Goal: Task Accomplishment & Management: Manage account settings

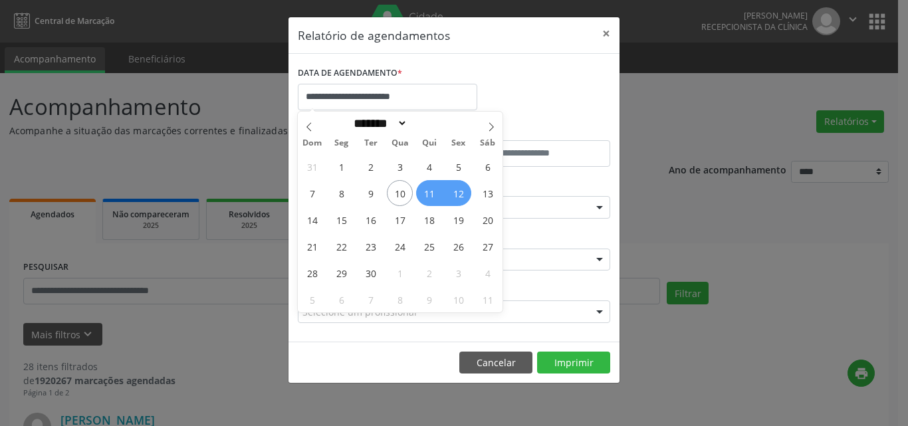
select select "*"
click at [364, 222] on span "16" at bounding box center [371, 220] width 26 height 26
type input "**********"
drag, startPoint x: 401, startPoint y: 220, endPoint x: 408, endPoint y: 226, distance: 8.9
click at [401, 220] on span "17" at bounding box center [400, 220] width 26 height 26
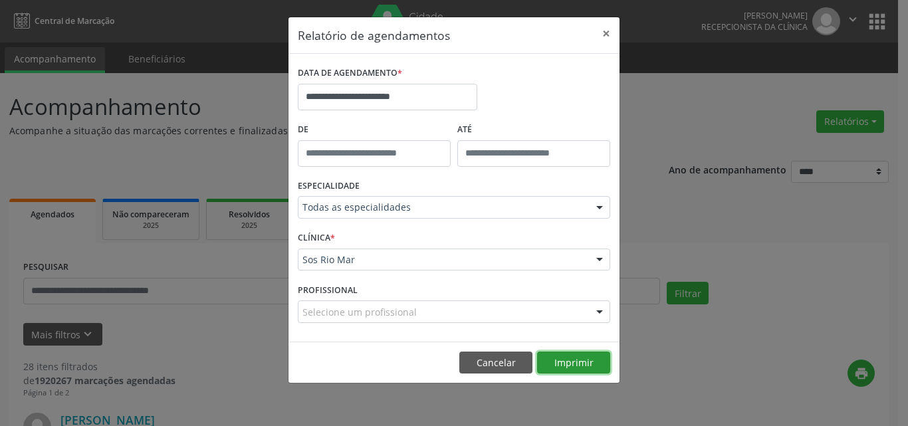
click at [559, 356] on button "Imprimir" at bounding box center [573, 363] width 73 height 23
click at [607, 34] on button "×" at bounding box center [606, 33] width 27 height 33
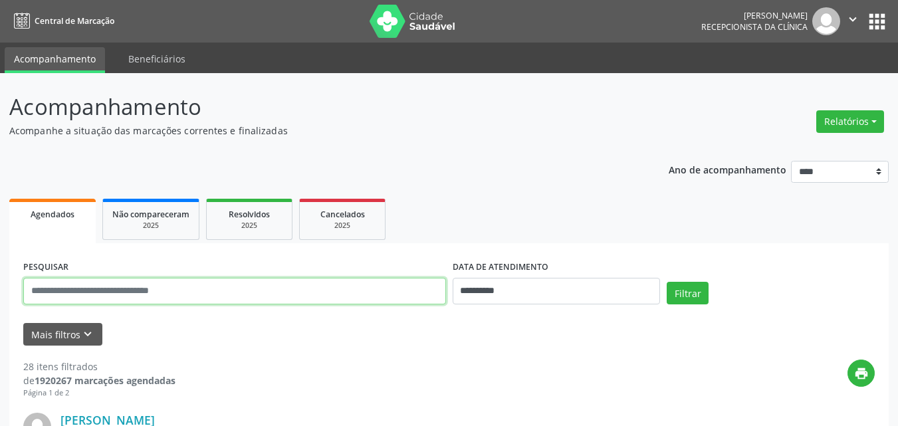
click at [72, 282] on input "text" at bounding box center [234, 291] width 423 height 27
click at [293, 287] on input "**********" at bounding box center [234, 291] width 423 height 27
drag, startPoint x: 293, startPoint y: 286, endPoint x: 12, endPoint y: 291, distance: 281.4
paste input "***"
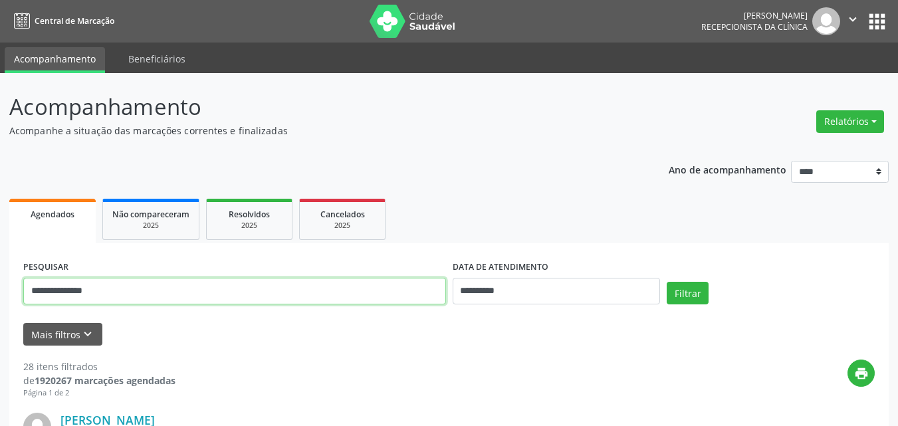
type input "**********"
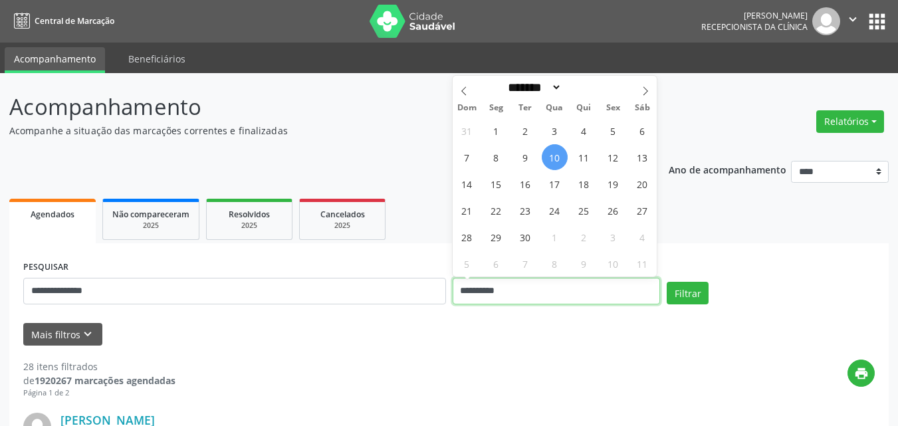
click at [548, 289] on input "**********" at bounding box center [557, 291] width 208 height 27
click at [525, 188] on span "16" at bounding box center [526, 184] width 26 height 26
type input "**********"
click at [552, 188] on span "17" at bounding box center [555, 184] width 26 height 26
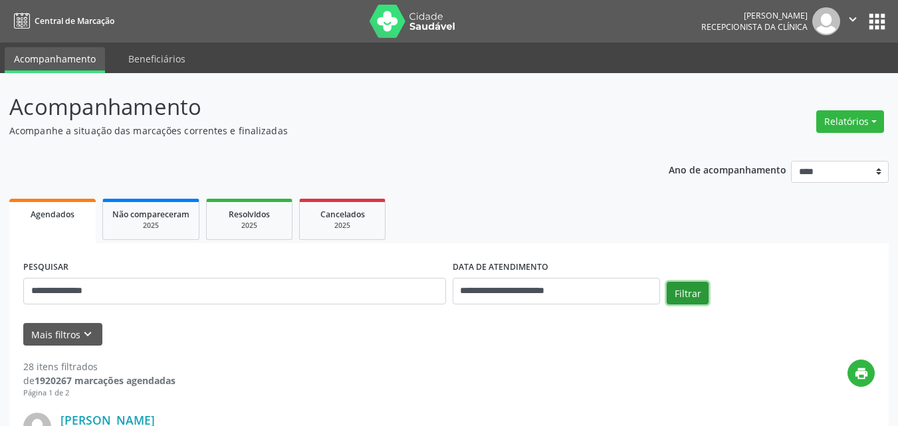
click at [686, 295] on button "Filtrar" at bounding box center [688, 293] width 42 height 23
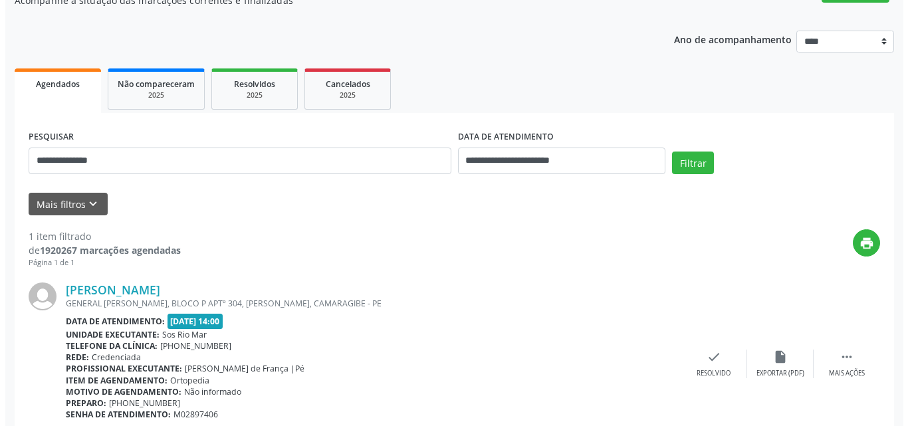
scroll to position [187, 0]
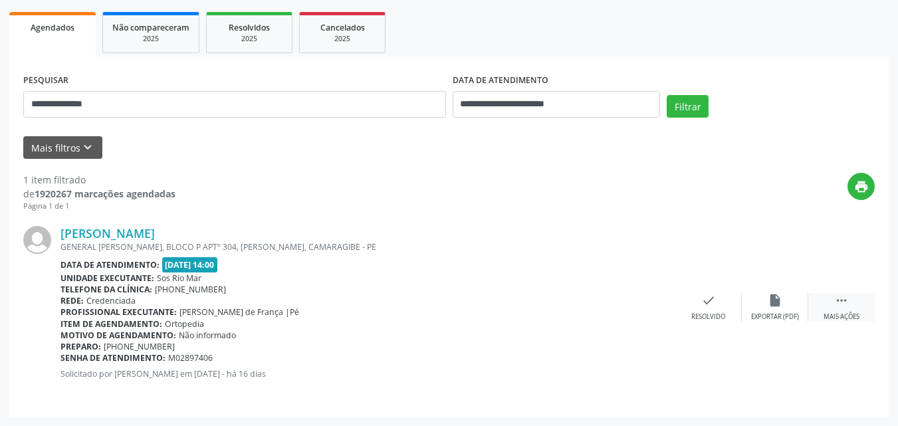
click at [844, 304] on icon "" at bounding box center [842, 300] width 15 height 15
click at [707, 298] on icon "cancel" at bounding box center [709, 300] width 15 height 15
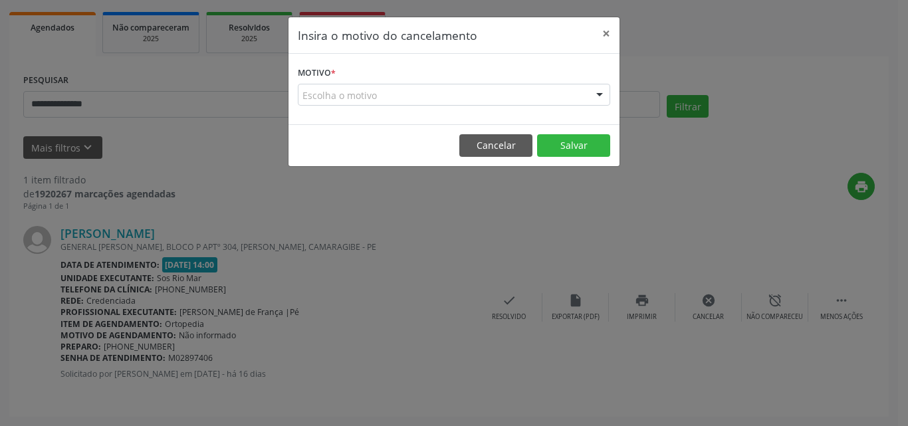
click at [398, 73] on form "Motivo * Escolha o motivo Outro Médico - Participação em eventos (ex: congresso…" at bounding box center [454, 84] width 313 height 43
click at [385, 98] on div "Escolha o motivo" at bounding box center [454, 95] width 313 height 23
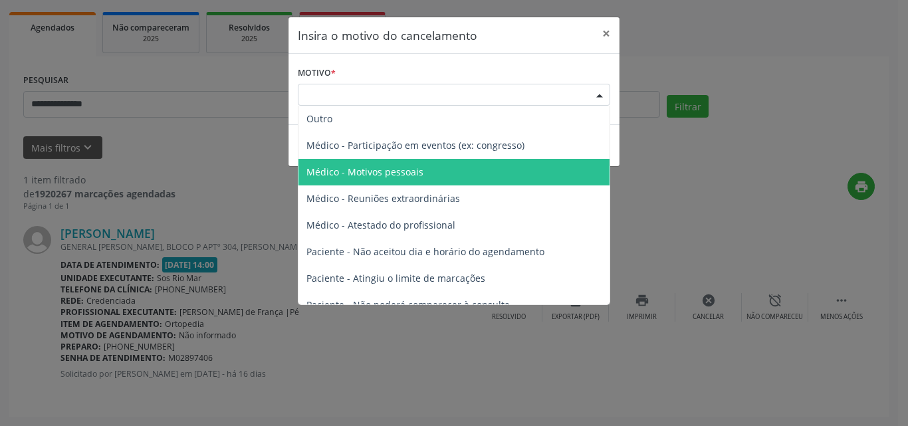
click at [429, 175] on span "Médico - Motivos pessoais" at bounding box center [454, 172] width 311 height 27
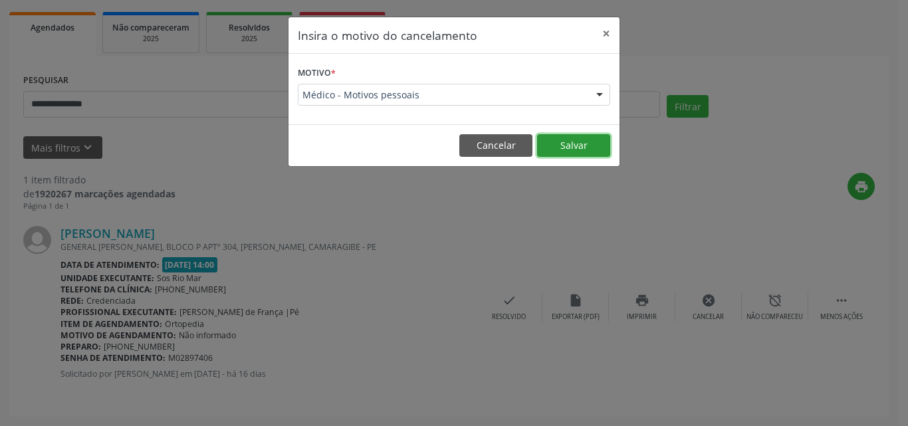
click at [569, 148] on button "Salvar" at bounding box center [573, 145] width 73 height 23
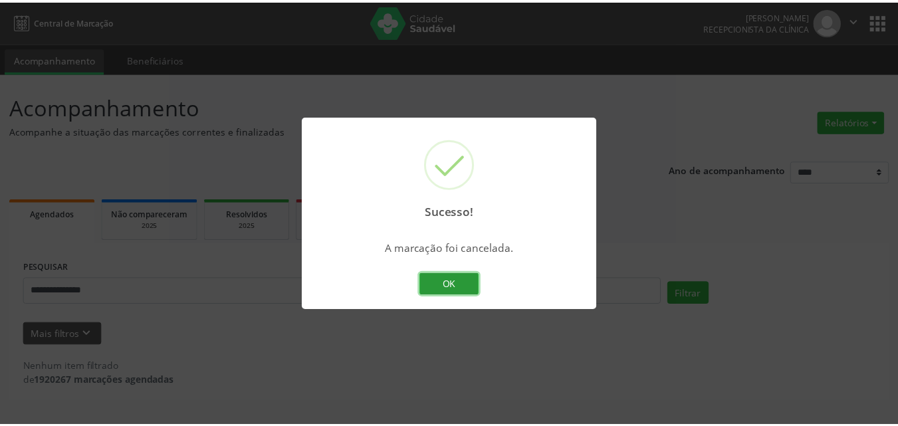
scroll to position [0, 0]
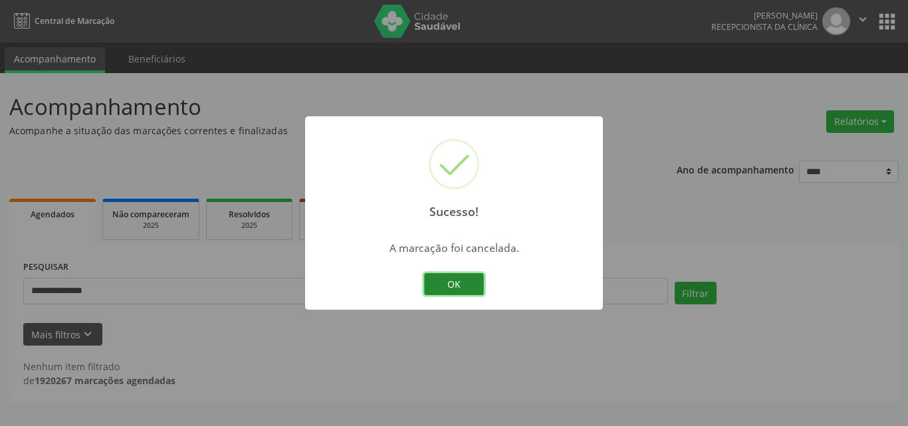
drag, startPoint x: 473, startPoint y: 276, endPoint x: 394, endPoint y: 283, distance: 78.8
click at [472, 276] on button "OK" at bounding box center [454, 284] width 60 height 23
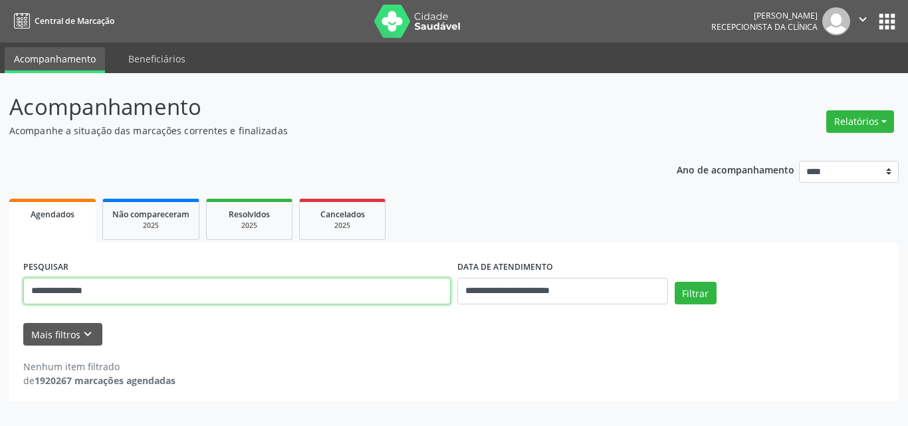
drag, startPoint x: 288, startPoint y: 289, endPoint x: 247, endPoint y: 293, distance: 41.5
click at [0, 269] on div "**********" at bounding box center [454, 249] width 908 height 353
paste input "text"
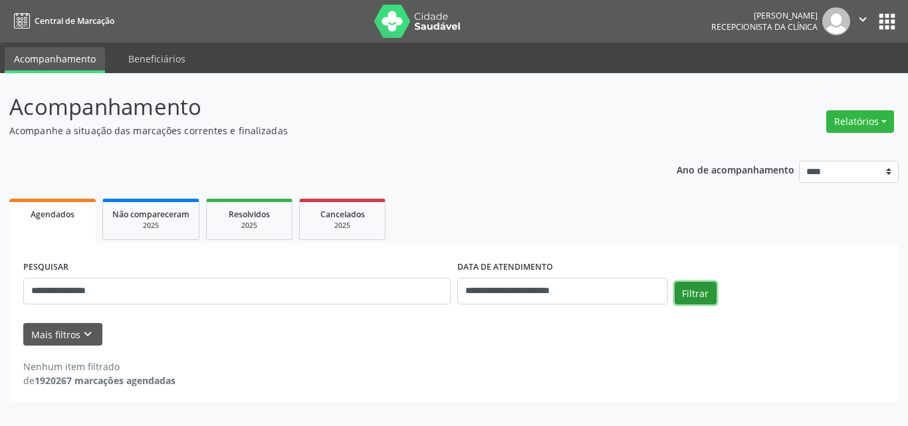
click at [694, 291] on button "Filtrar" at bounding box center [696, 293] width 42 height 23
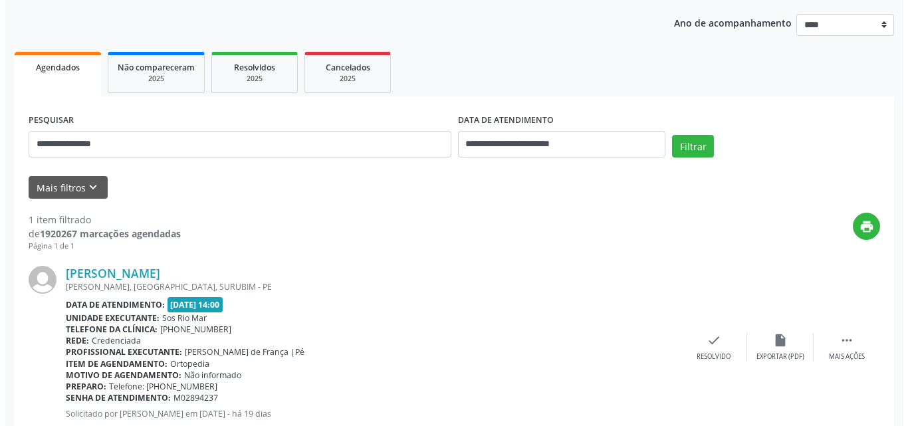
scroll to position [187, 0]
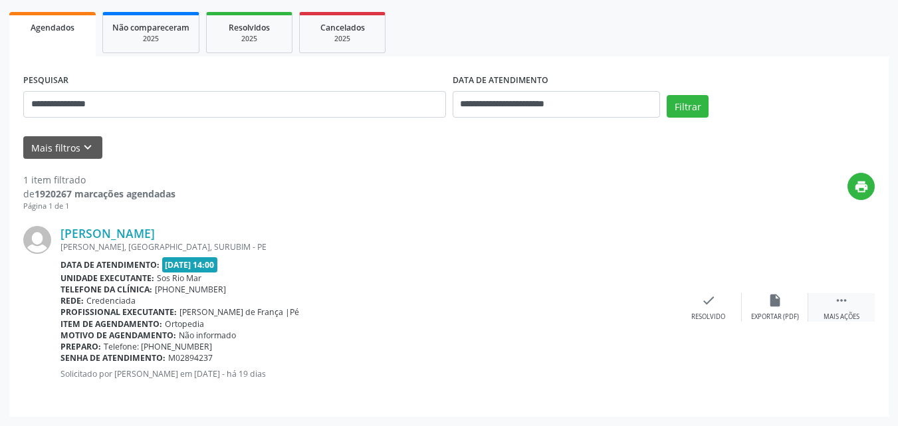
click at [840, 300] on icon "" at bounding box center [842, 300] width 15 height 15
click at [716, 298] on icon "cancel" at bounding box center [709, 300] width 15 height 15
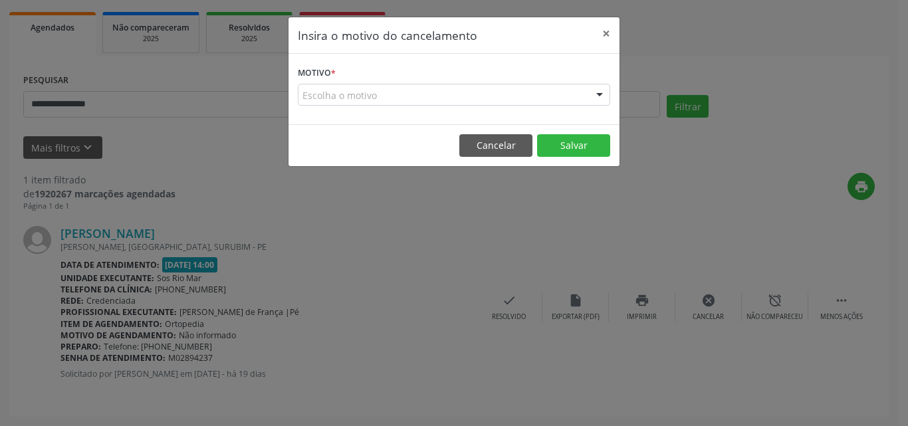
click at [370, 87] on div "Escolha o motivo" at bounding box center [454, 95] width 313 height 23
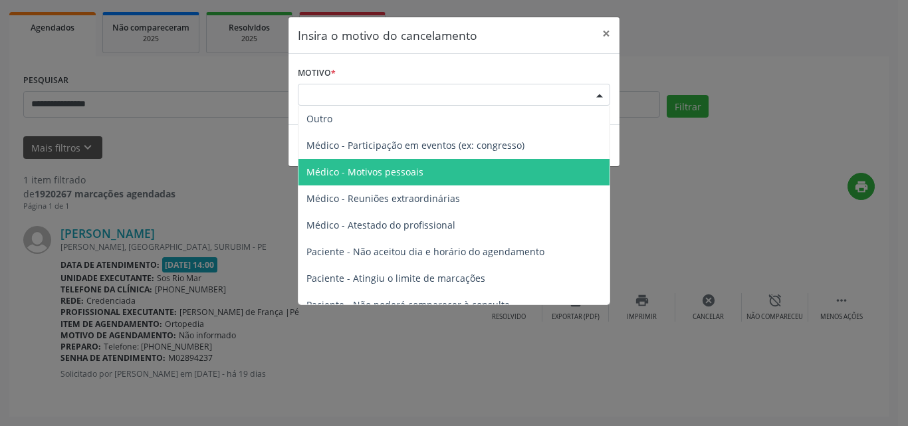
click at [418, 168] on span "Médico - Motivos pessoais" at bounding box center [365, 172] width 117 height 13
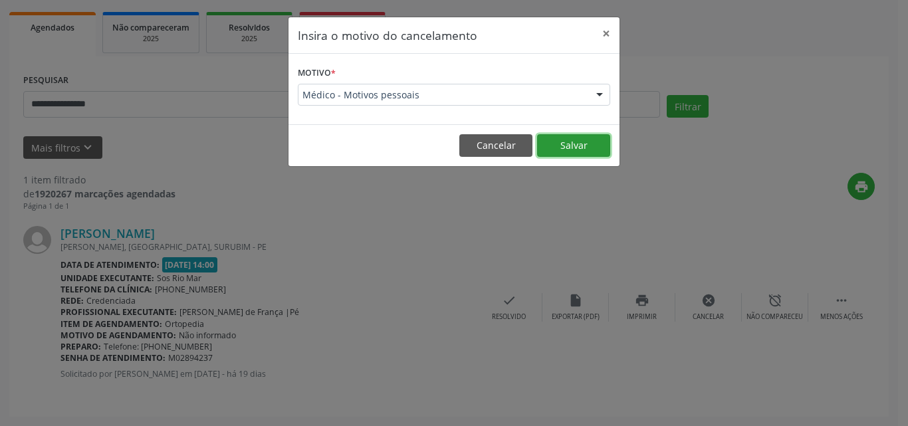
drag, startPoint x: 567, startPoint y: 142, endPoint x: 574, endPoint y: 147, distance: 8.5
click at [568, 142] on button "Salvar" at bounding box center [573, 145] width 73 height 23
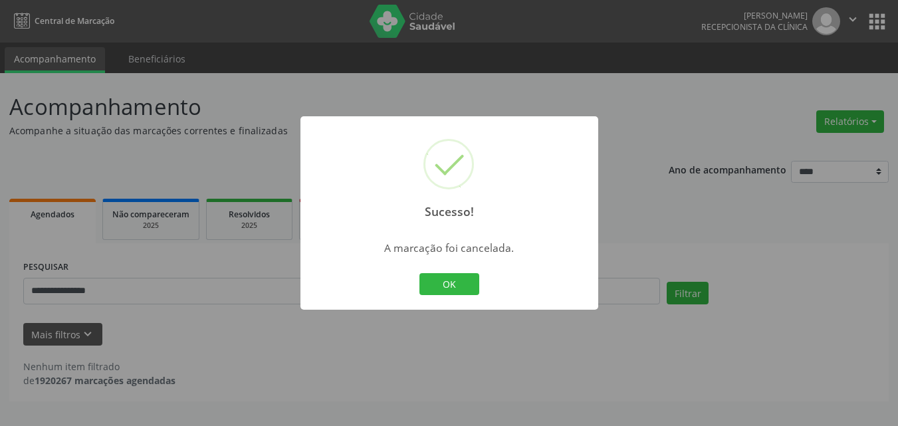
scroll to position [0, 0]
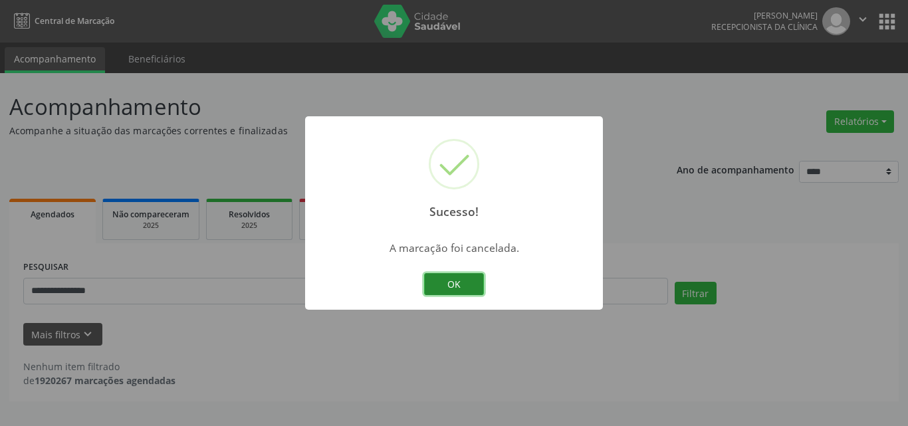
click at [472, 277] on button "OK" at bounding box center [454, 284] width 60 height 23
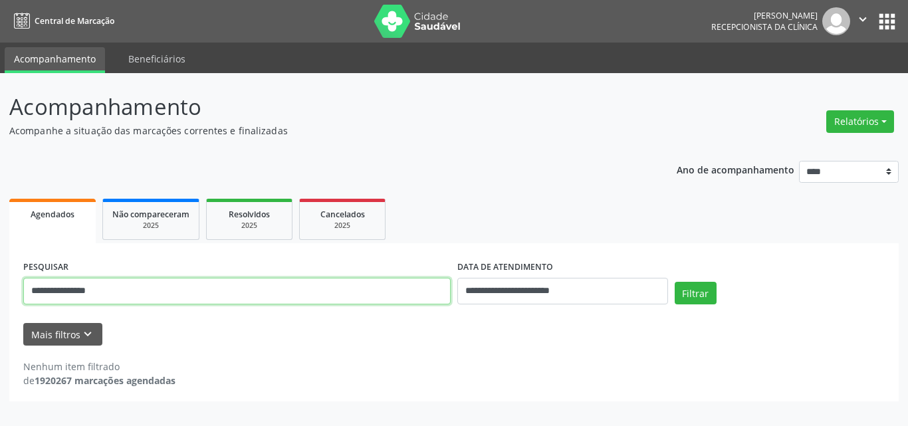
drag, startPoint x: 192, startPoint y: 285, endPoint x: 0, endPoint y: 287, distance: 192.2
click at [0, 287] on div "**********" at bounding box center [454, 249] width 908 height 353
paste input "text"
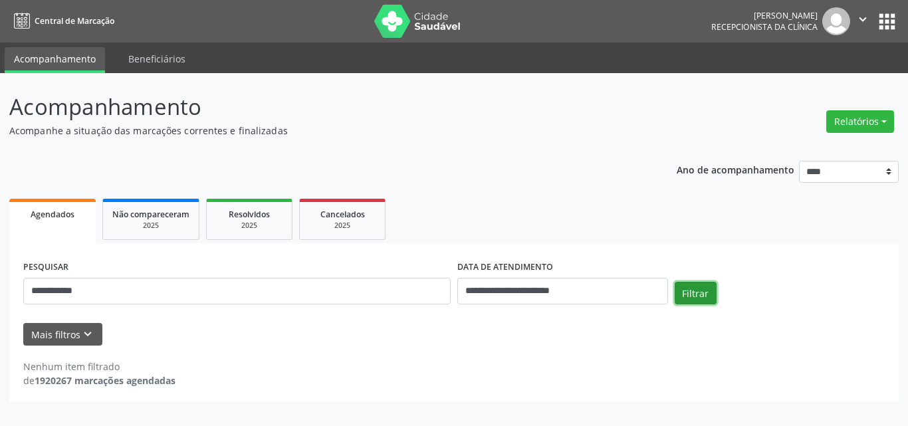
click at [707, 295] on button "Filtrar" at bounding box center [696, 293] width 42 height 23
click at [687, 289] on button "Filtrar" at bounding box center [696, 293] width 42 height 23
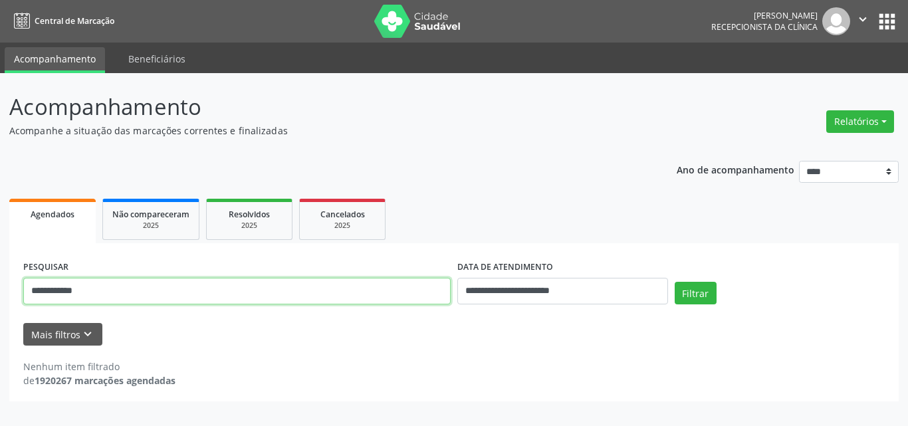
drag, startPoint x: 254, startPoint y: 297, endPoint x: 0, endPoint y: 287, distance: 254.2
click at [0, 288] on div "**********" at bounding box center [454, 249] width 908 height 353
paste input "***"
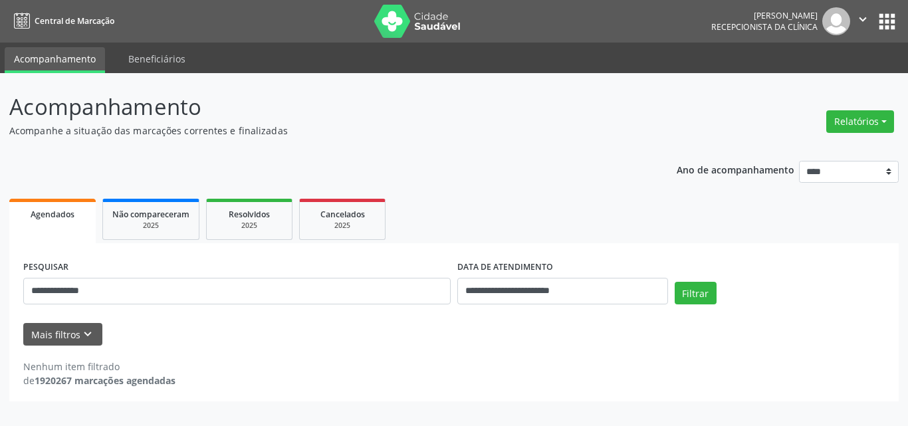
click at [716, 295] on div "Filtrar" at bounding box center [780, 298] width 217 height 32
click at [663, 296] on input "**********" at bounding box center [563, 291] width 211 height 27
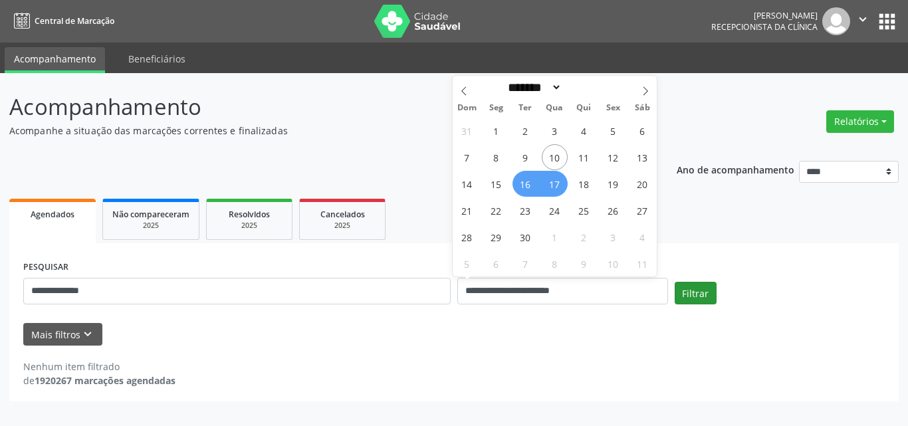
click at [714, 298] on div "Filtrar" at bounding box center [780, 298] width 217 height 32
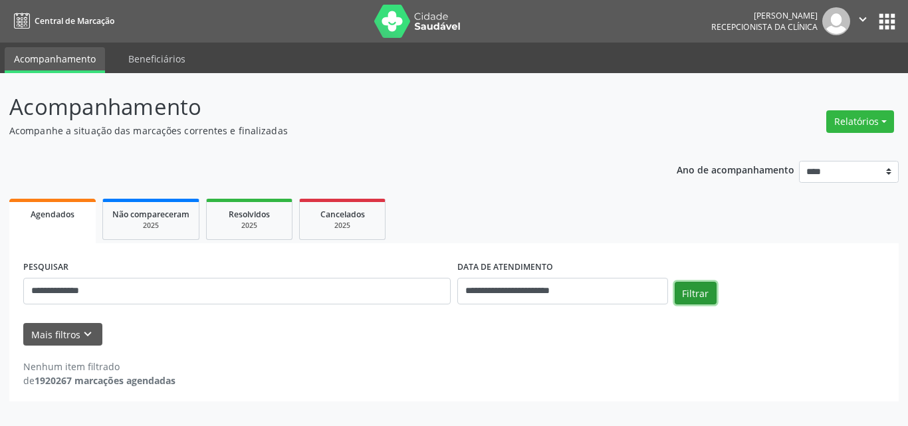
click at [704, 295] on button "Filtrar" at bounding box center [696, 293] width 42 height 23
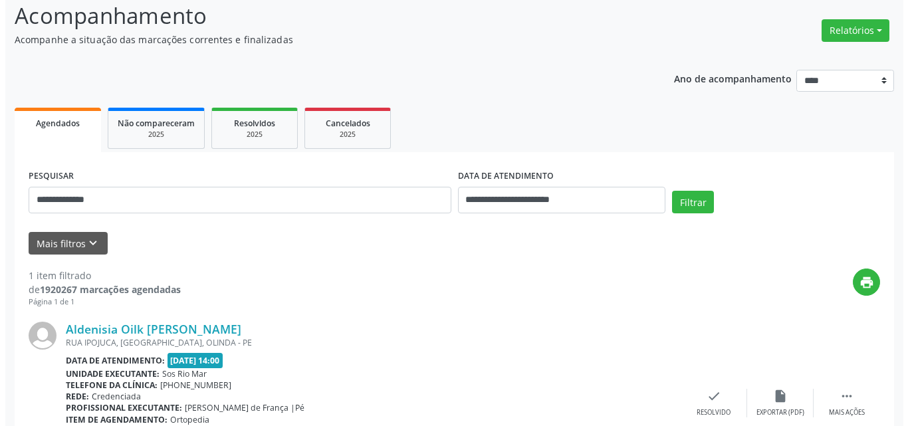
scroll to position [187, 0]
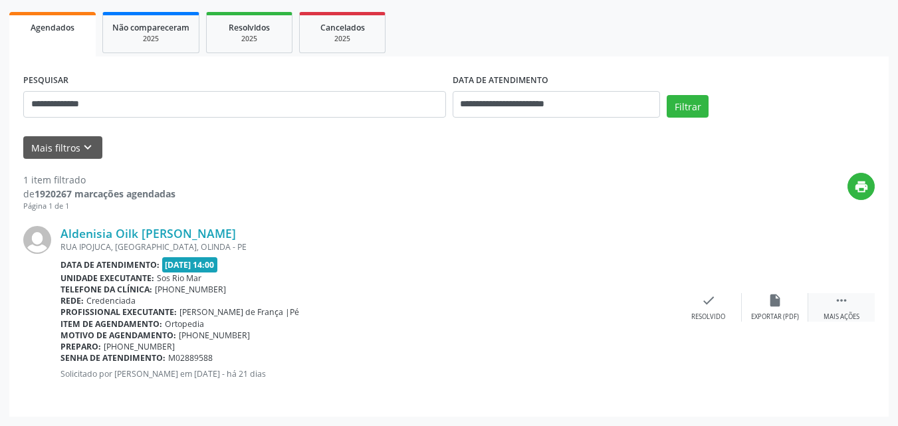
click at [847, 301] on icon "" at bounding box center [842, 300] width 15 height 15
click at [712, 301] on icon "cancel" at bounding box center [709, 300] width 15 height 15
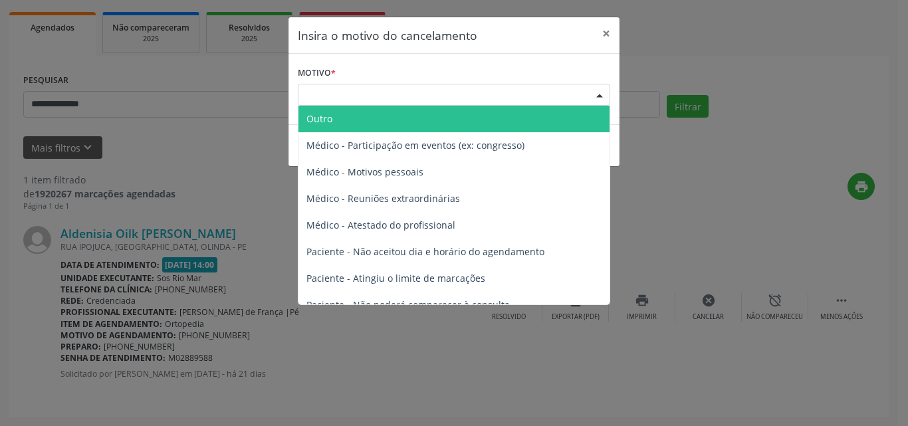
click at [504, 93] on div "Escolha o motivo" at bounding box center [454, 95] width 313 height 23
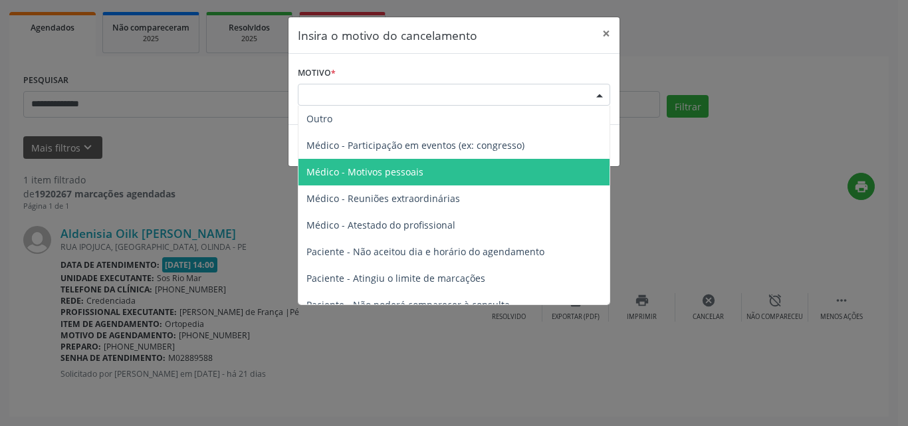
click at [454, 176] on span "Médico - Motivos pessoais" at bounding box center [454, 172] width 311 height 27
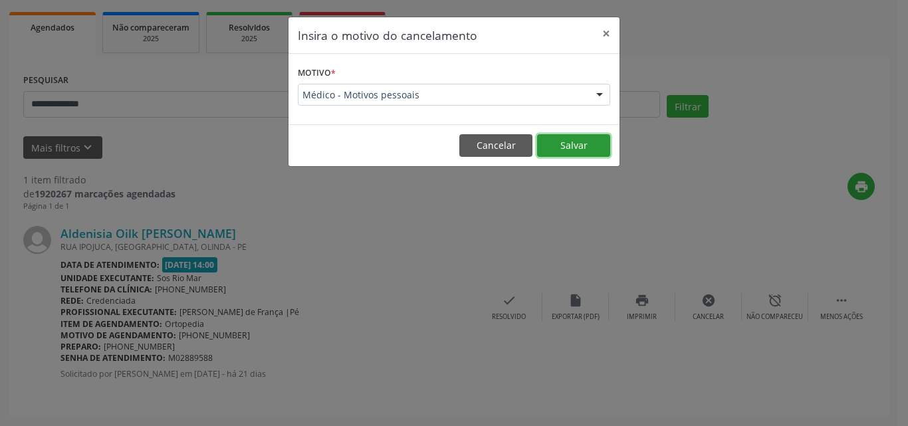
click at [563, 144] on button "Salvar" at bounding box center [573, 145] width 73 height 23
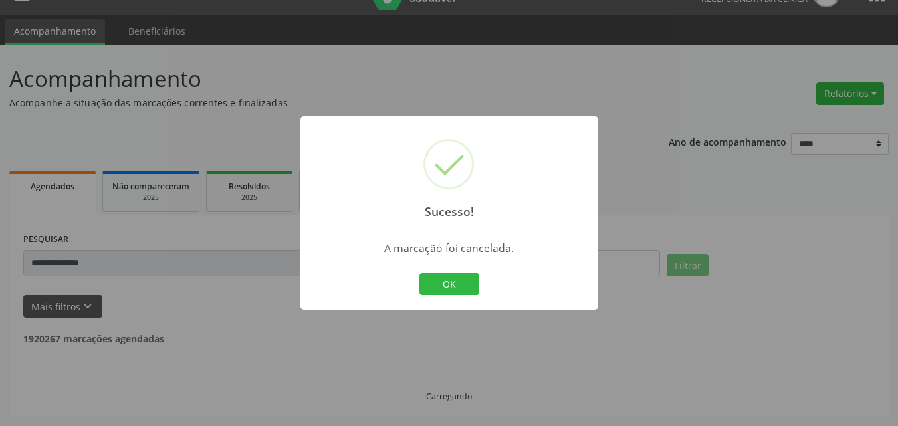
scroll to position [0, 0]
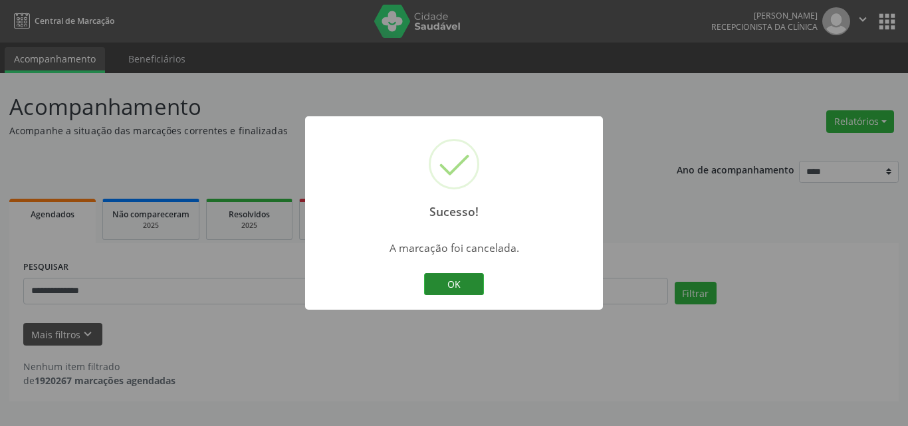
click at [450, 271] on div "Sucesso! × A marcação foi cancelada. OK Cancel" at bounding box center [454, 213] width 298 height 194
click at [460, 286] on button "OK" at bounding box center [454, 284] width 60 height 23
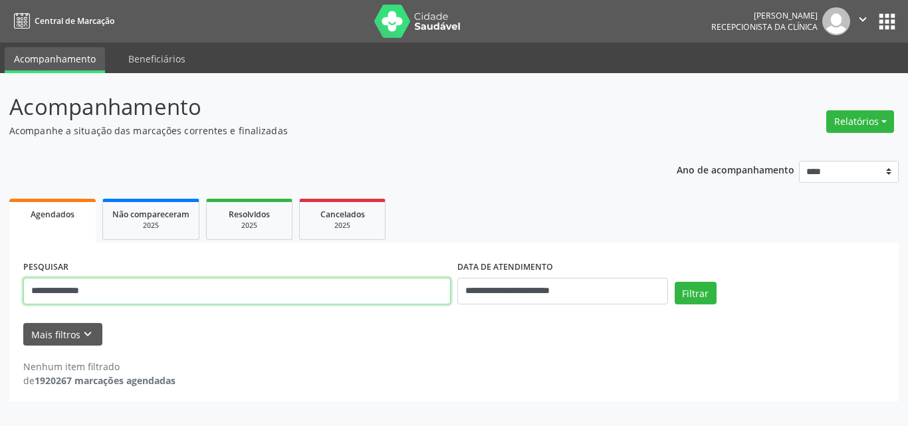
drag, startPoint x: 15, startPoint y: 281, endPoint x: 0, endPoint y: 280, distance: 14.7
click at [0, 281] on div "**********" at bounding box center [454, 249] width 908 height 353
type input "**********"
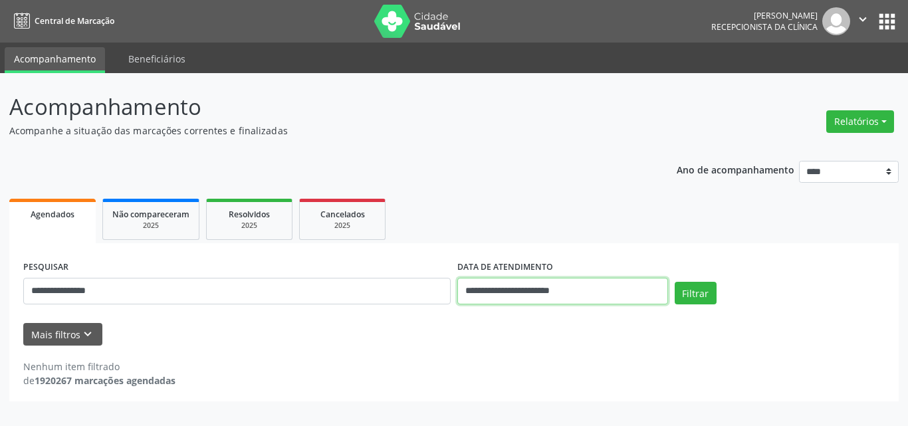
click at [483, 295] on input "**********" at bounding box center [563, 291] width 211 height 27
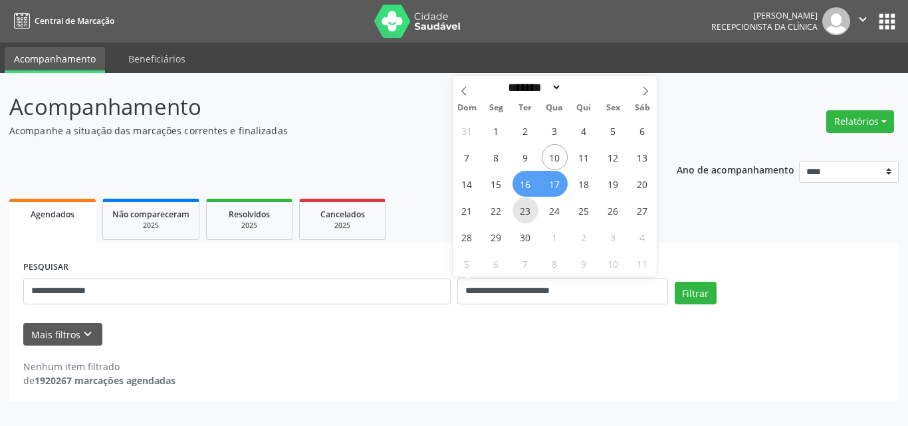
click at [530, 210] on span "23" at bounding box center [526, 211] width 26 height 26
type input "**********"
drag, startPoint x: 563, startPoint y: 214, endPoint x: 628, endPoint y: 263, distance: 81.3
click at [563, 215] on span "24" at bounding box center [555, 211] width 26 height 26
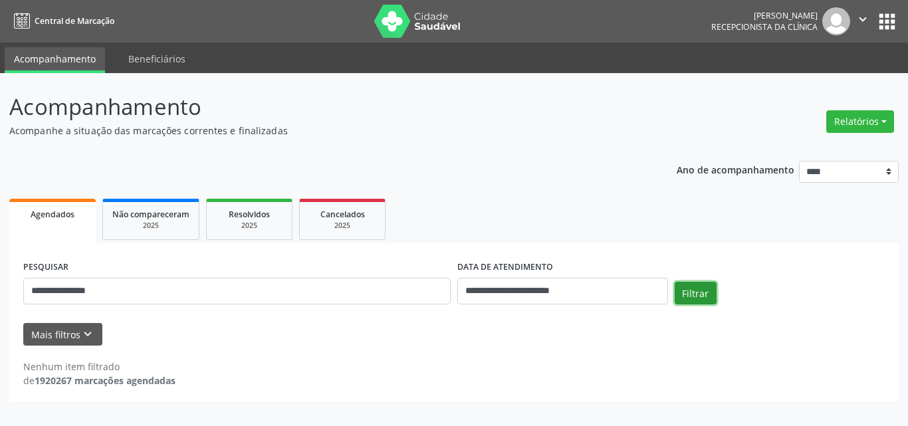
click at [682, 287] on button "Filtrar" at bounding box center [696, 293] width 42 height 23
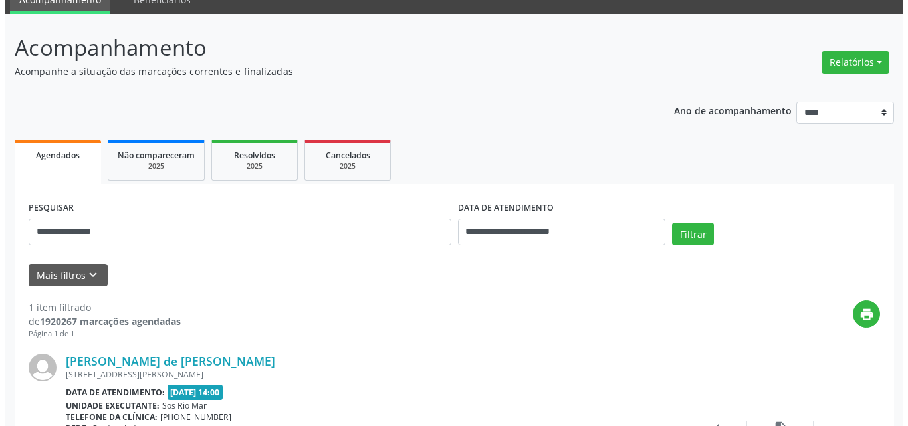
scroll to position [187, 0]
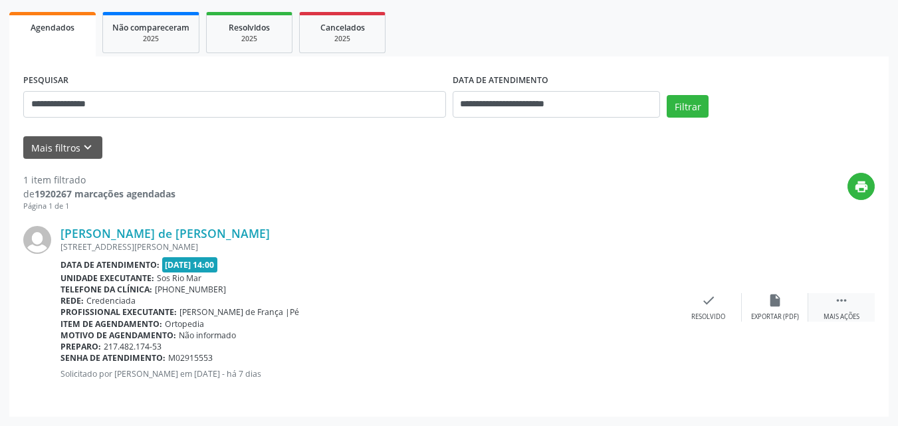
click at [841, 298] on icon "" at bounding box center [842, 300] width 15 height 15
click at [698, 308] on div "cancel Cancelar" at bounding box center [709, 307] width 67 height 29
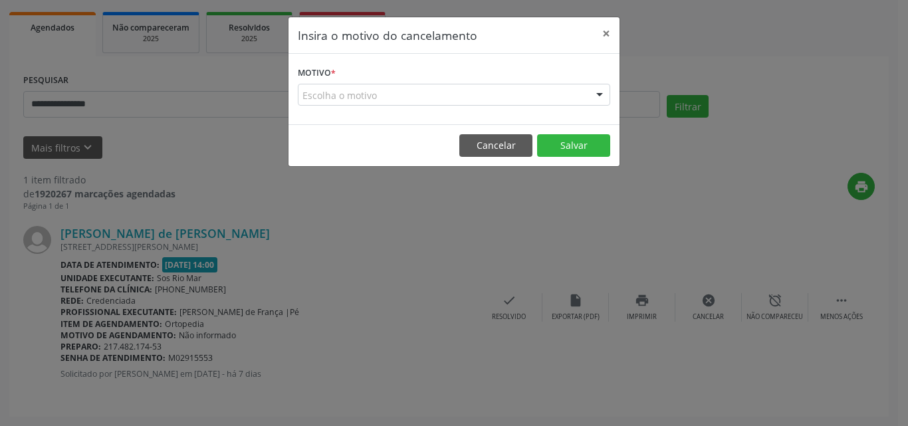
click at [420, 103] on div "Escolha o motivo" at bounding box center [454, 95] width 313 height 23
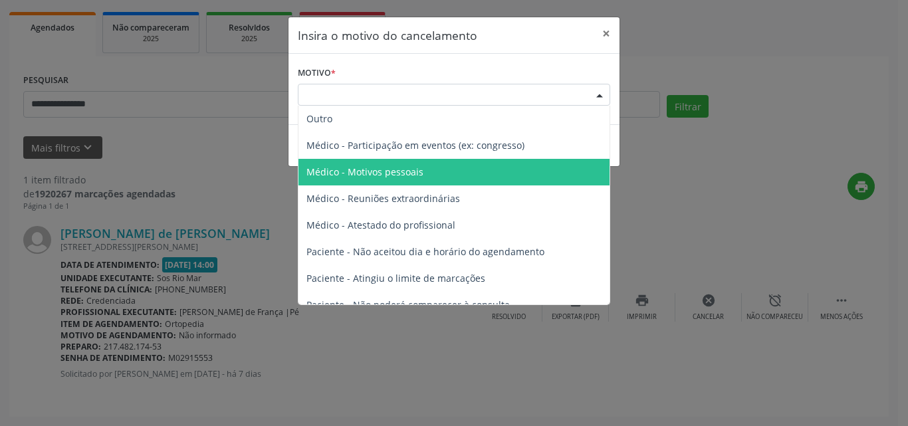
click at [432, 171] on span "Médico - Motivos pessoais" at bounding box center [454, 172] width 311 height 27
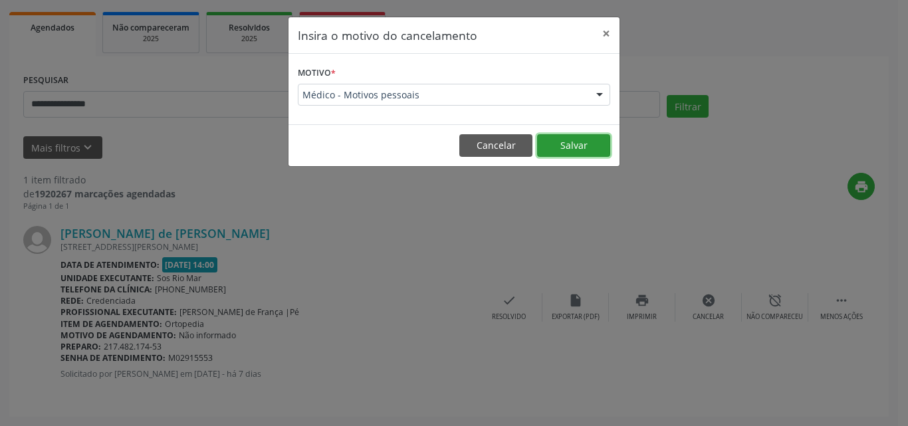
click at [565, 146] on button "Salvar" at bounding box center [573, 145] width 73 height 23
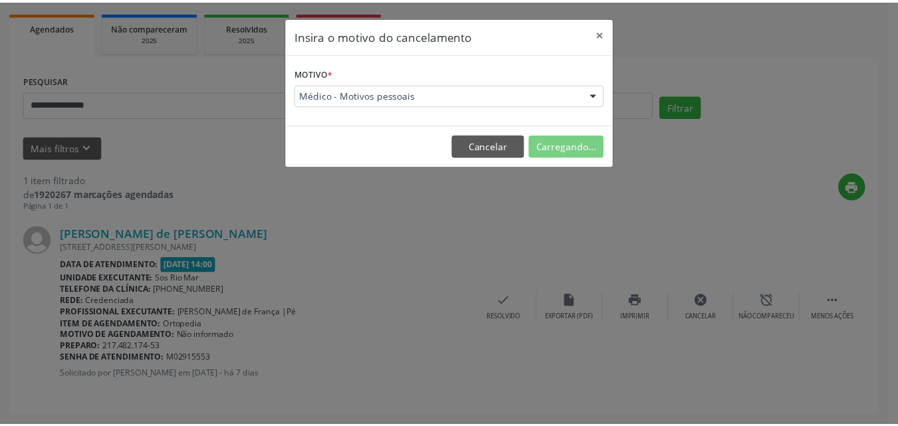
scroll to position [28, 0]
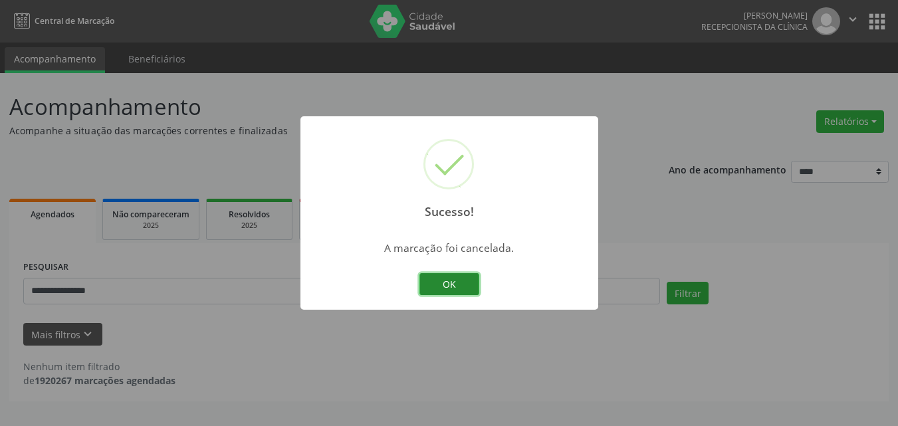
click at [454, 277] on button "OK" at bounding box center [450, 284] width 60 height 23
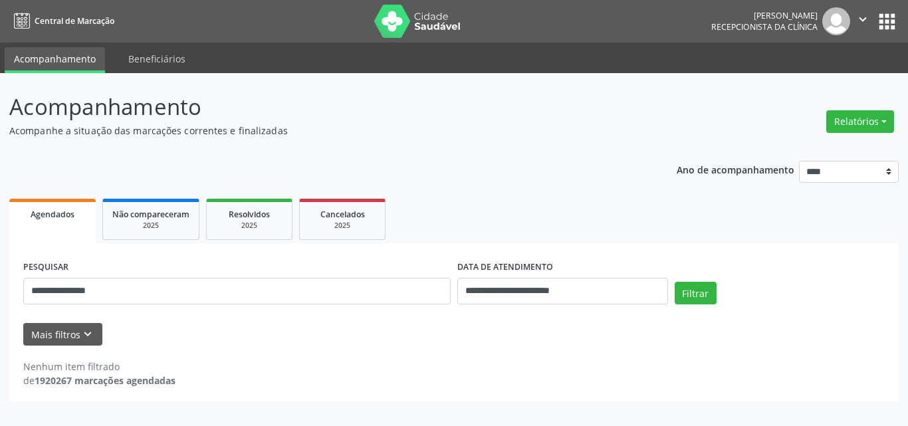
drag, startPoint x: 116, startPoint y: 285, endPoint x: 0, endPoint y: 279, distance: 116.6
click at [0, 279] on div "**********" at bounding box center [454, 249] width 908 height 353
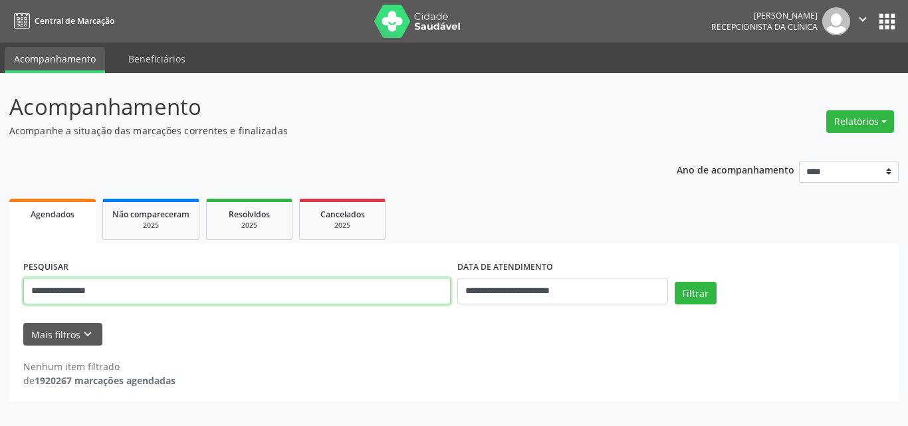
click at [154, 284] on input "**********" at bounding box center [237, 291] width 428 height 27
click at [153, 283] on input "**********" at bounding box center [237, 291] width 428 height 27
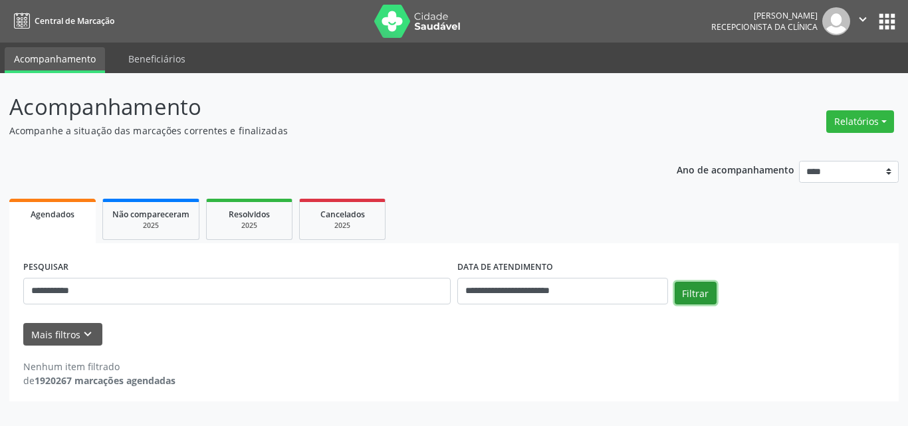
click at [698, 287] on button "Filtrar" at bounding box center [696, 293] width 42 height 23
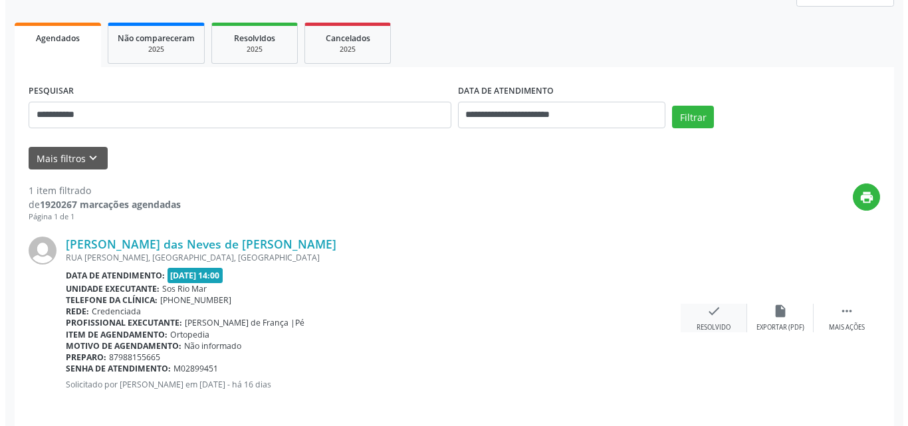
scroll to position [187, 0]
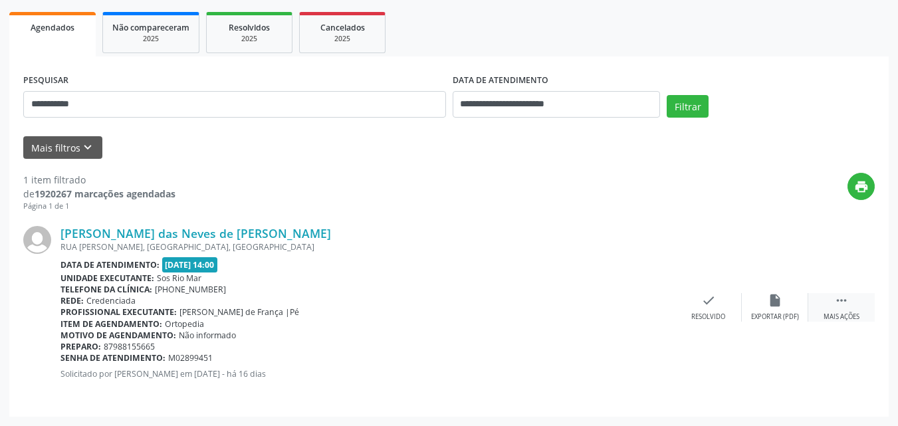
click at [853, 296] on div " Mais ações" at bounding box center [842, 307] width 67 height 29
click at [728, 308] on div "cancel Cancelar" at bounding box center [709, 307] width 67 height 29
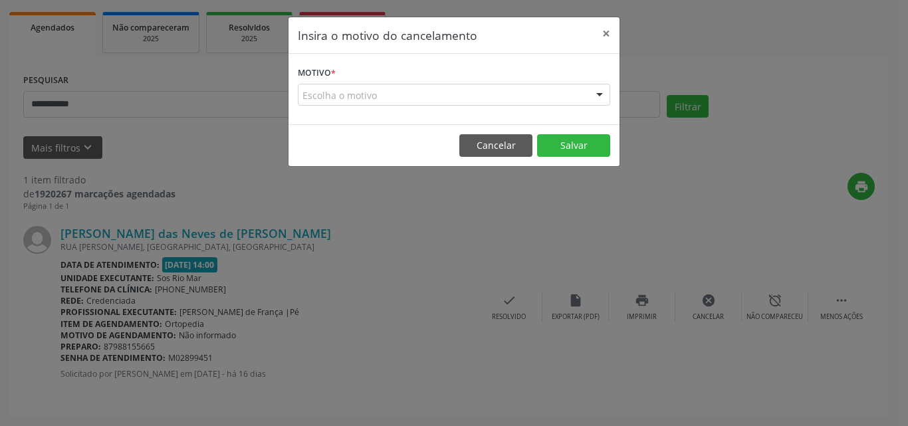
click at [460, 88] on div "Escolha o motivo" at bounding box center [454, 95] width 313 height 23
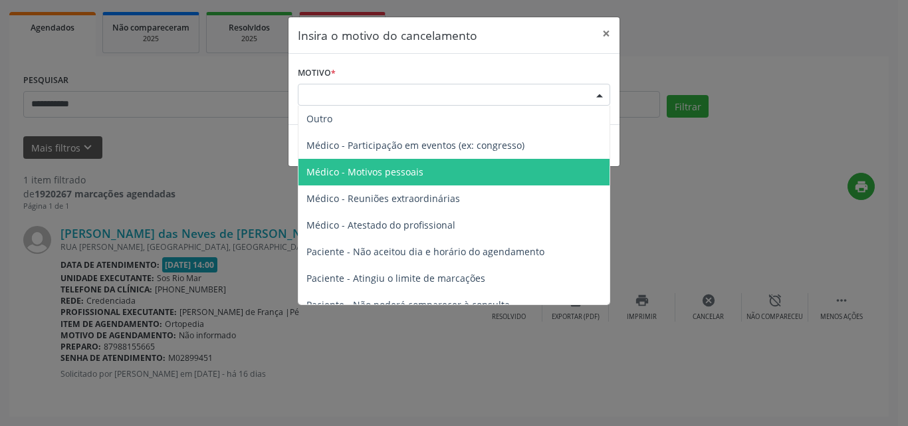
click at [448, 170] on span "Médico - Motivos pessoais" at bounding box center [454, 172] width 311 height 27
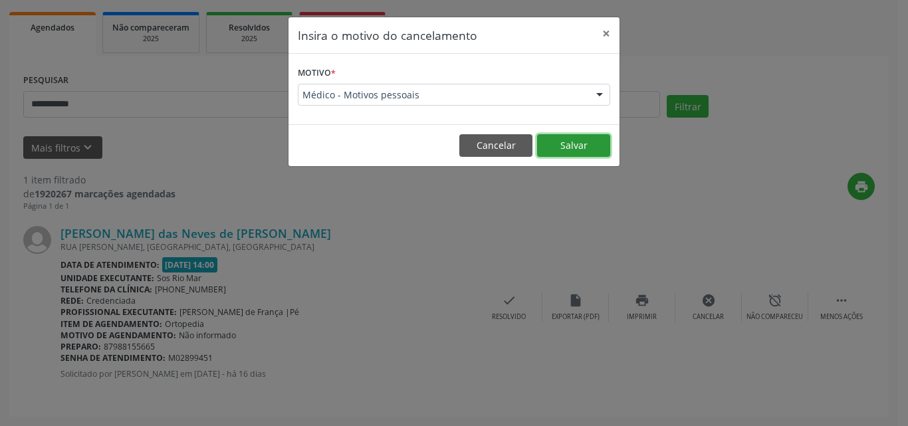
click at [589, 147] on button "Salvar" at bounding box center [573, 145] width 73 height 23
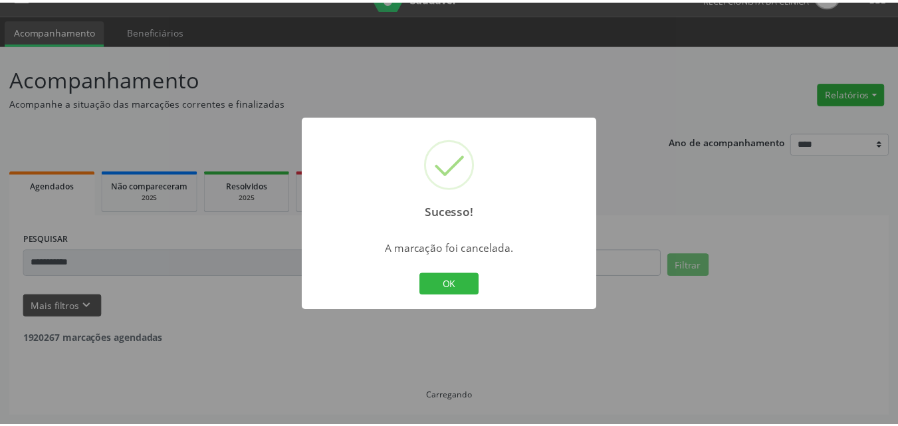
scroll to position [28, 0]
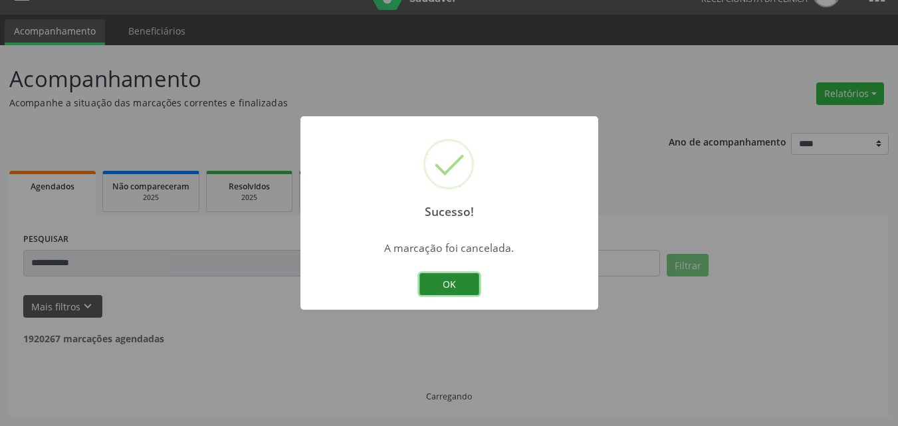
click at [454, 283] on button "OK" at bounding box center [450, 284] width 60 height 23
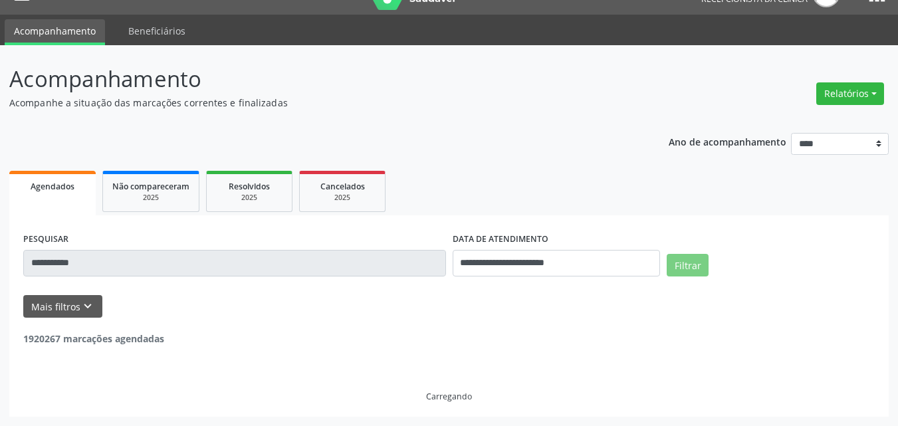
scroll to position [0, 0]
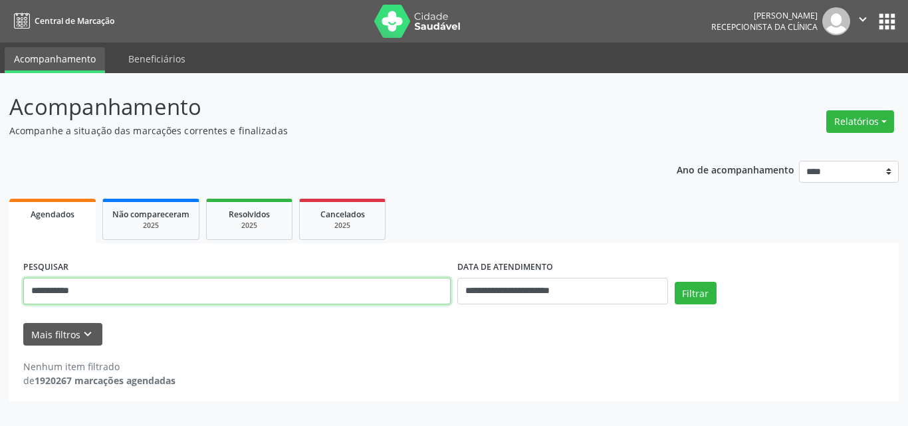
drag, startPoint x: 178, startPoint y: 282, endPoint x: 0, endPoint y: 333, distance: 184.6
click at [0, 333] on div "**********" at bounding box center [454, 249] width 908 height 353
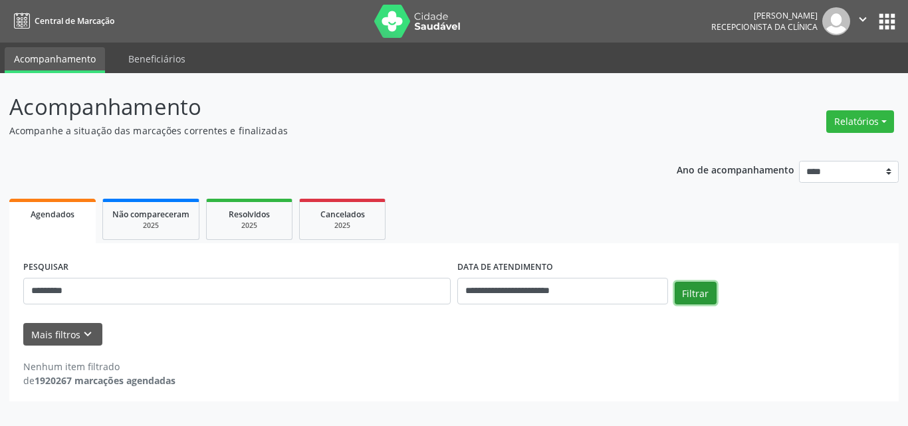
click at [683, 286] on button "Filtrar" at bounding box center [696, 293] width 42 height 23
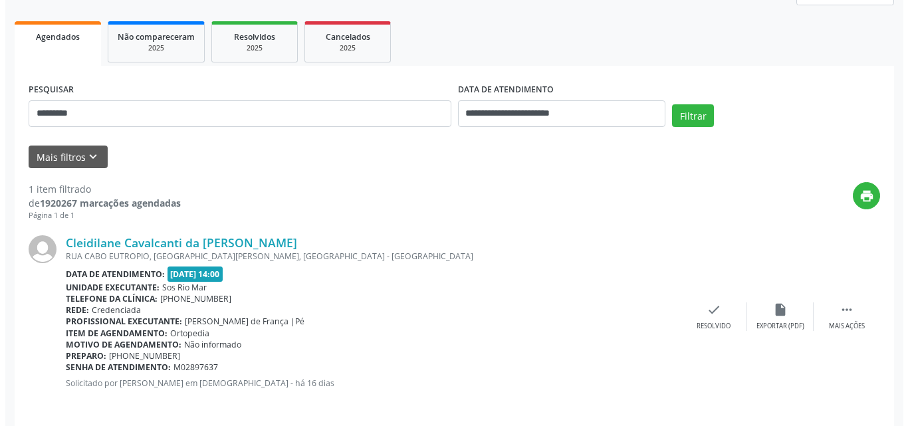
scroll to position [187, 0]
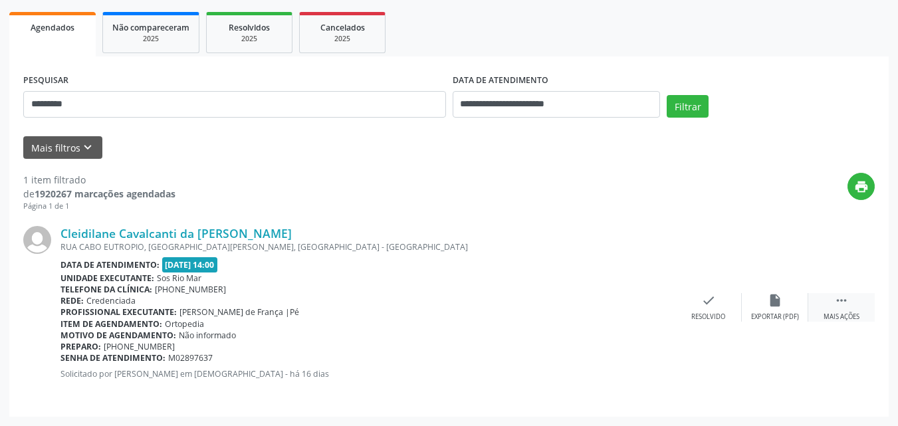
drag, startPoint x: 837, startPoint y: 308, endPoint x: 823, endPoint y: 302, distance: 14.6
click at [837, 307] on div " Mais ações" at bounding box center [842, 307] width 67 height 29
click at [694, 301] on div "cancel Cancelar" at bounding box center [709, 307] width 67 height 29
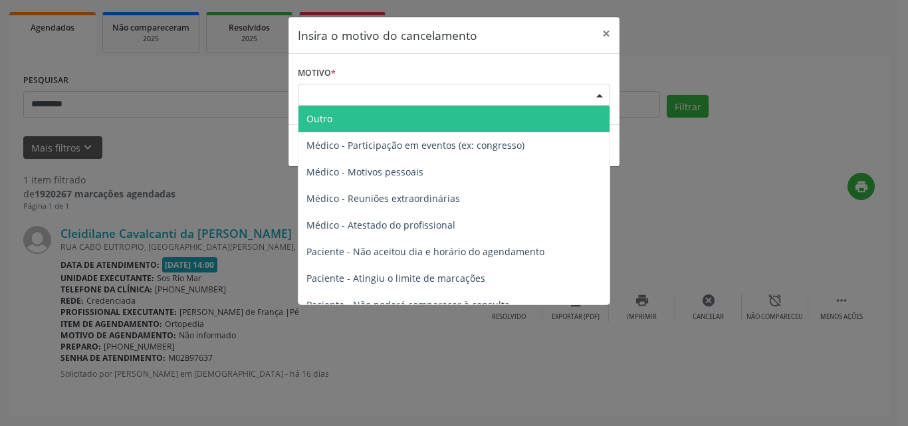
click at [379, 88] on div "Escolha o motivo" at bounding box center [454, 95] width 313 height 23
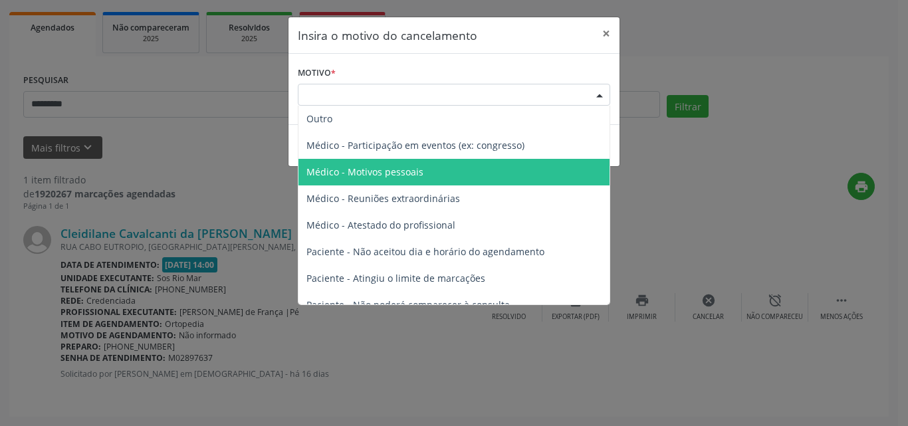
click at [425, 174] on span "Médico - Motivos pessoais" at bounding box center [454, 172] width 311 height 27
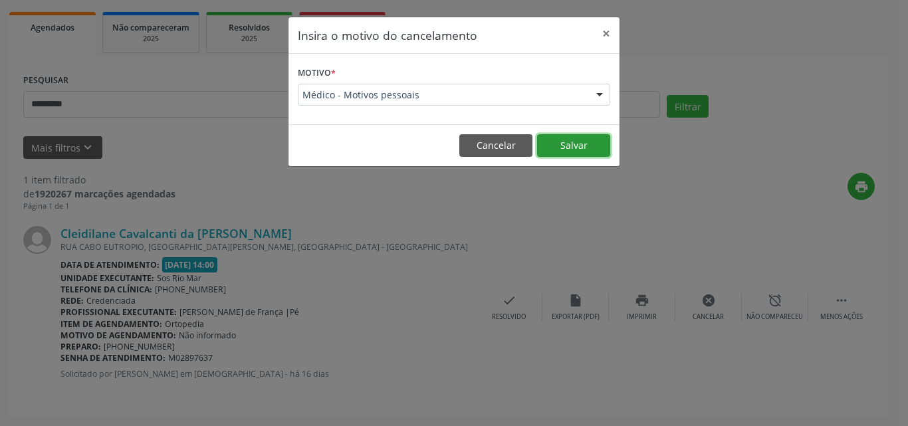
click at [582, 142] on button "Salvar" at bounding box center [573, 145] width 73 height 23
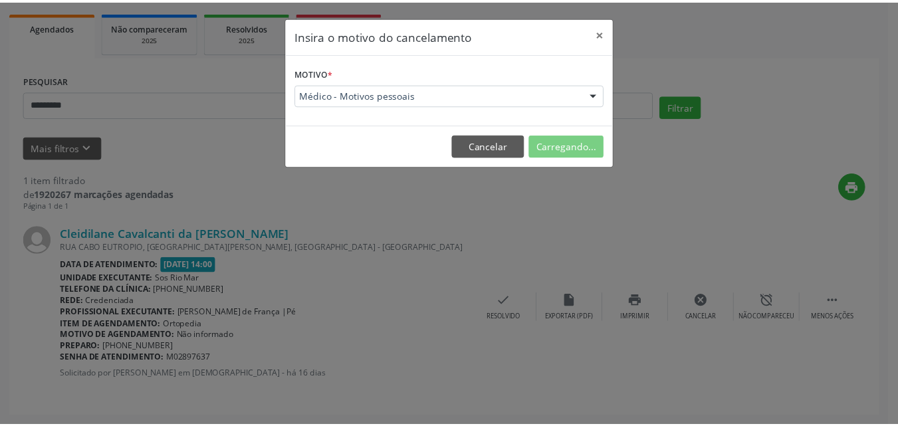
scroll to position [28, 0]
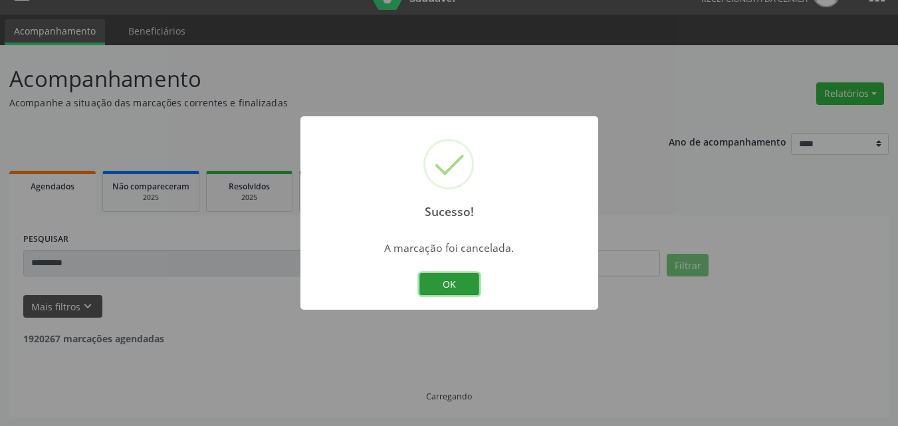
drag, startPoint x: 452, startPoint y: 277, endPoint x: 517, endPoint y: 108, distance: 181.7
click at [454, 277] on button "OK" at bounding box center [450, 284] width 60 height 23
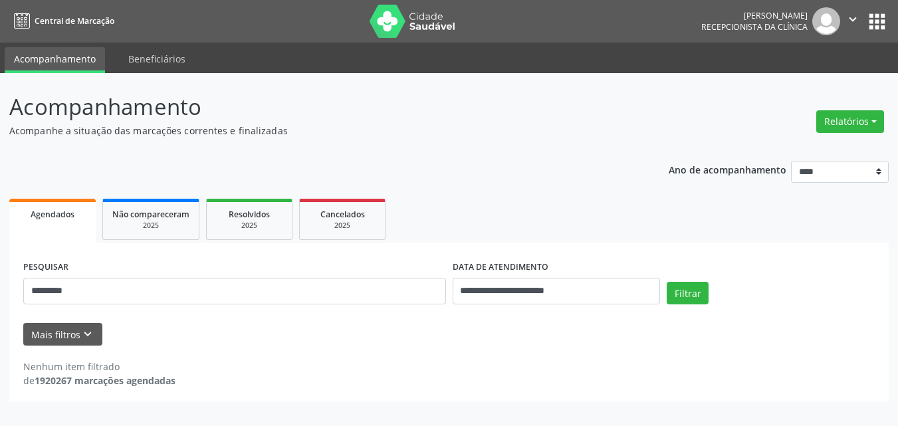
scroll to position [0, 0]
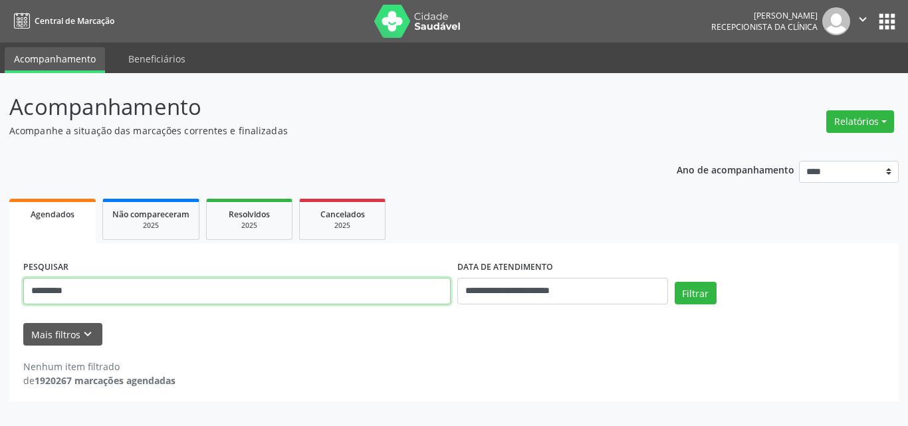
drag, startPoint x: 244, startPoint y: 292, endPoint x: 0, endPoint y: 297, distance: 244.1
click at [0, 297] on div "**********" at bounding box center [454, 249] width 908 height 353
type input "**********"
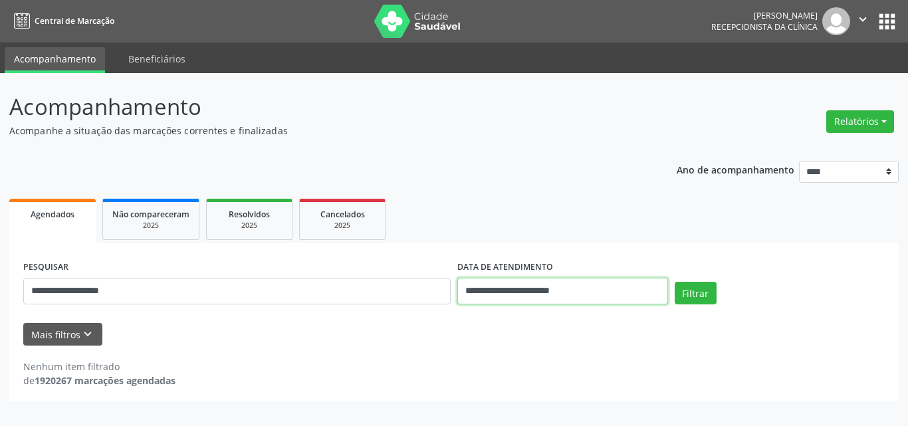
click at [569, 279] on input "**********" at bounding box center [563, 291] width 211 height 27
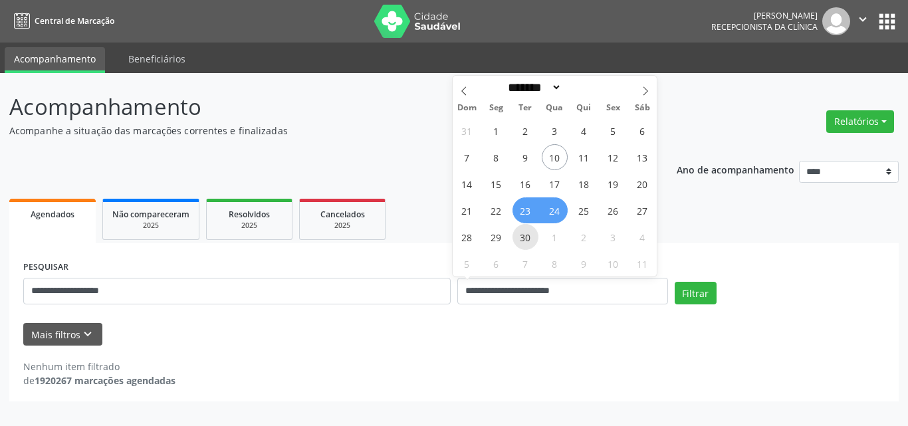
click at [521, 235] on span "30" at bounding box center [526, 237] width 26 height 26
type input "**********"
click at [549, 240] on span "1" at bounding box center [555, 237] width 26 height 26
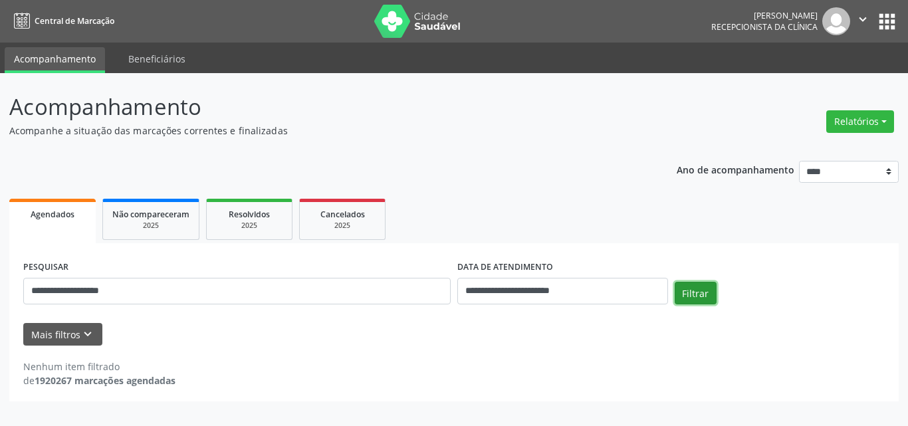
click at [683, 297] on button "Filtrar" at bounding box center [696, 293] width 42 height 23
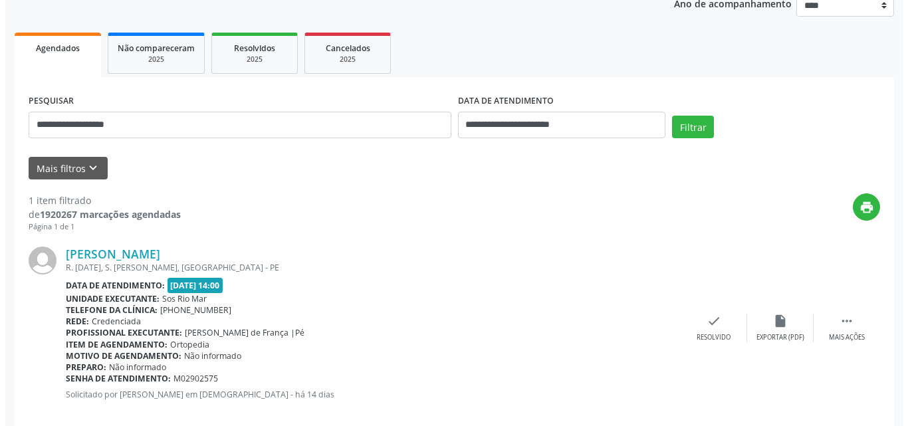
scroll to position [187, 0]
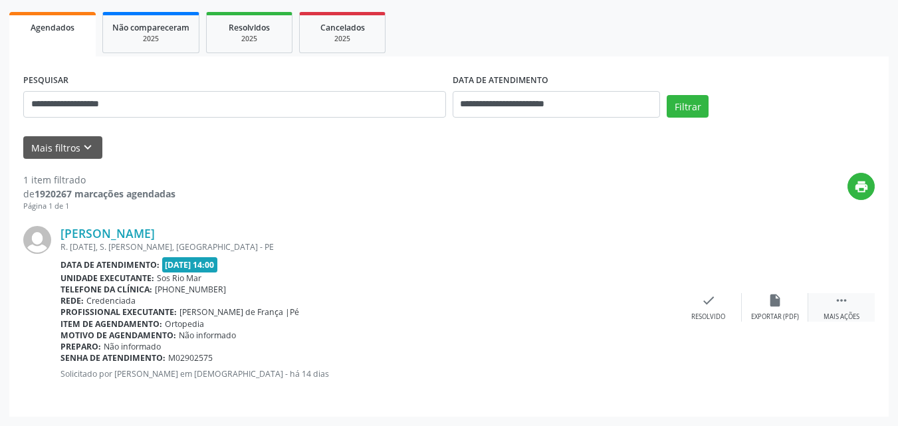
click at [849, 299] on icon "" at bounding box center [842, 300] width 15 height 15
click at [690, 296] on div "cancel Cancelar" at bounding box center [709, 307] width 67 height 29
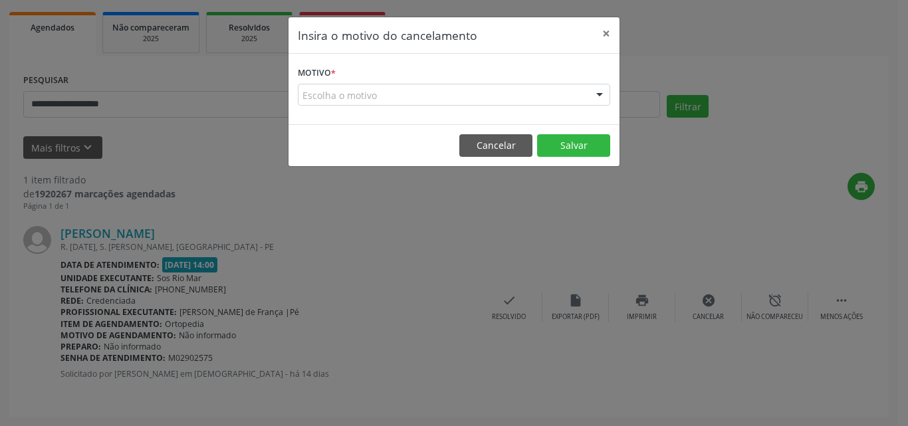
click at [454, 92] on div "Escolha o motivo" at bounding box center [454, 95] width 313 height 23
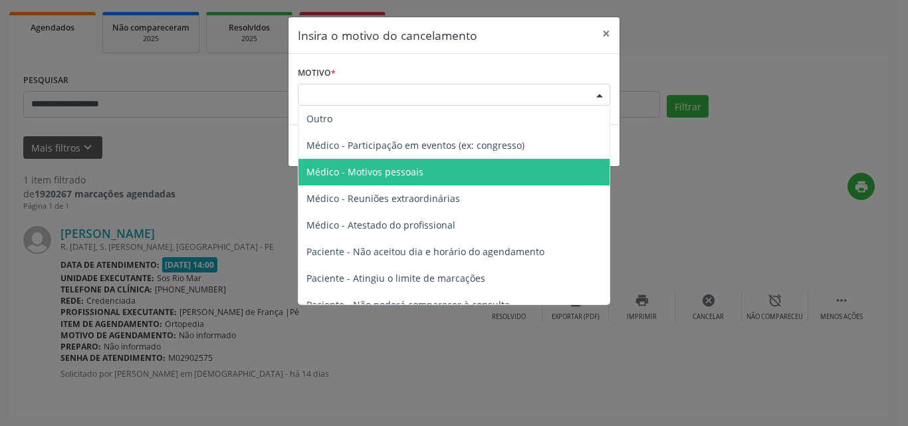
click at [444, 170] on span "Médico - Motivos pessoais" at bounding box center [454, 172] width 311 height 27
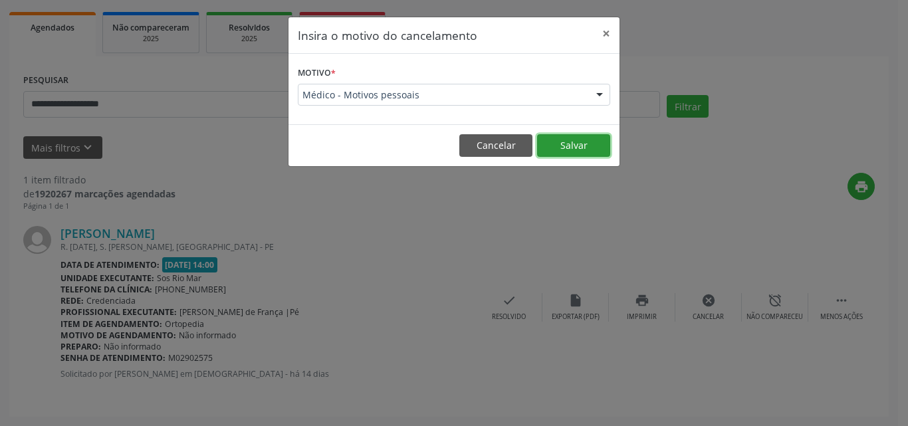
click at [573, 143] on button "Salvar" at bounding box center [573, 145] width 73 height 23
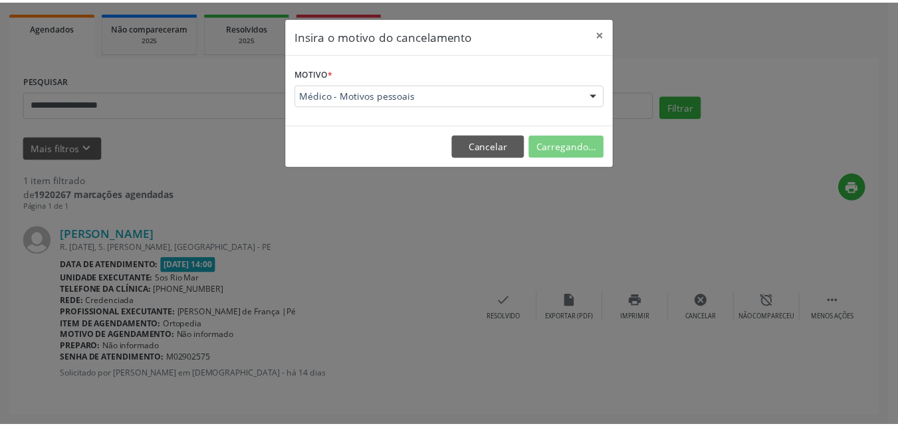
scroll to position [28, 0]
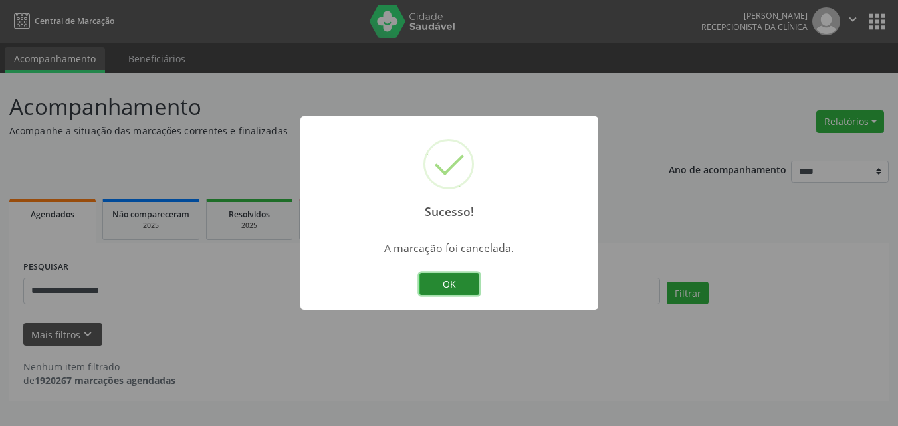
drag, startPoint x: 447, startPoint y: 280, endPoint x: 286, endPoint y: 266, distance: 161.5
click at [447, 281] on button "OK" at bounding box center [450, 284] width 60 height 23
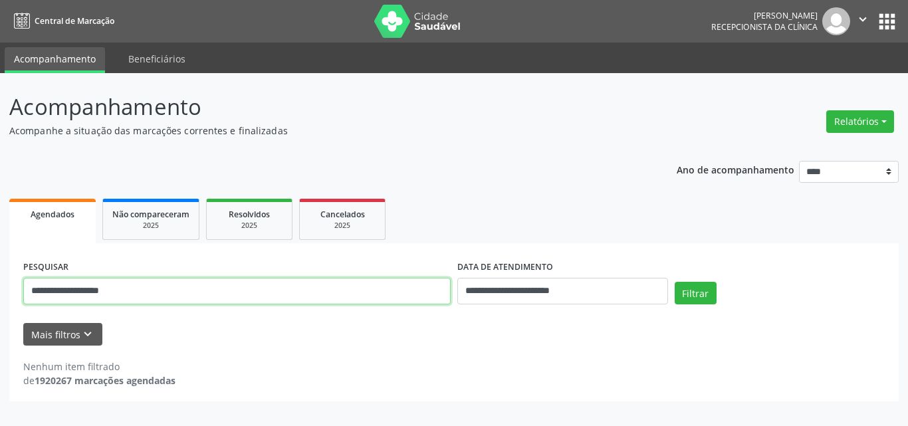
drag, startPoint x: 169, startPoint y: 297, endPoint x: 0, endPoint y: 281, distance: 169.6
click at [0, 281] on div "**********" at bounding box center [454, 249] width 908 height 353
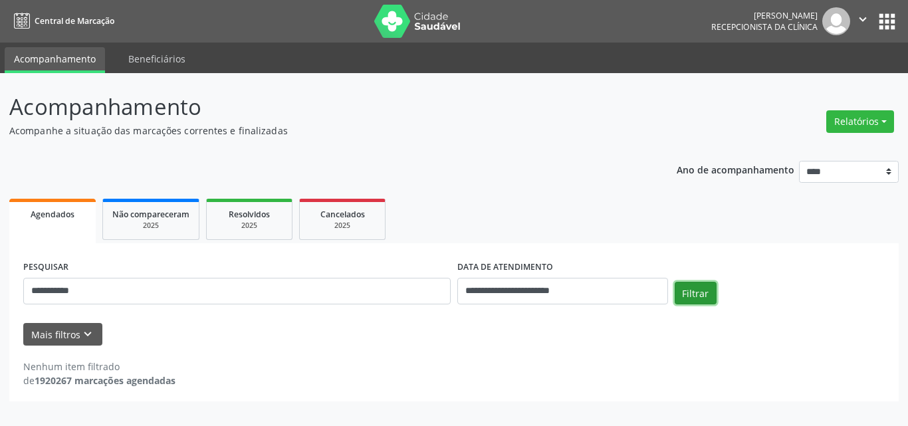
click at [696, 290] on button "Filtrar" at bounding box center [696, 293] width 42 height 23
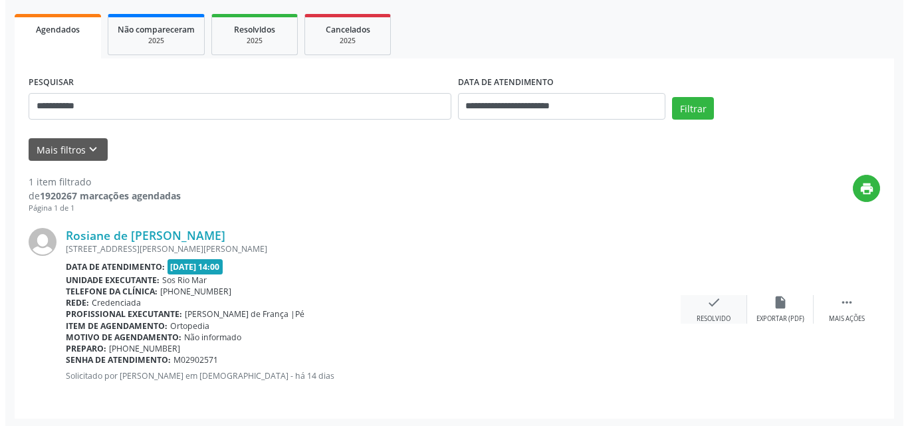
scroll to position [187, 0]
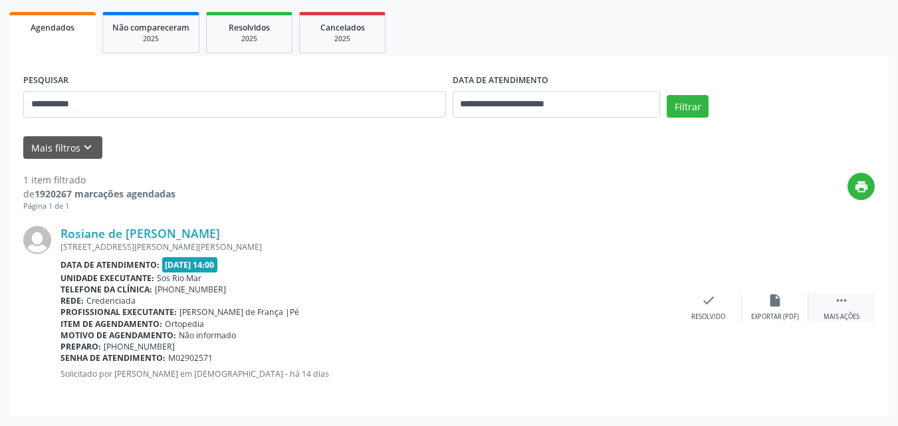
click at [833, 299] on div " Mais ações" at bounding box center [842, 307] width 67 height 29
click at [716, 296] on div "cancel Cancelar" at bounding box center [709, 307] width 67 height 29
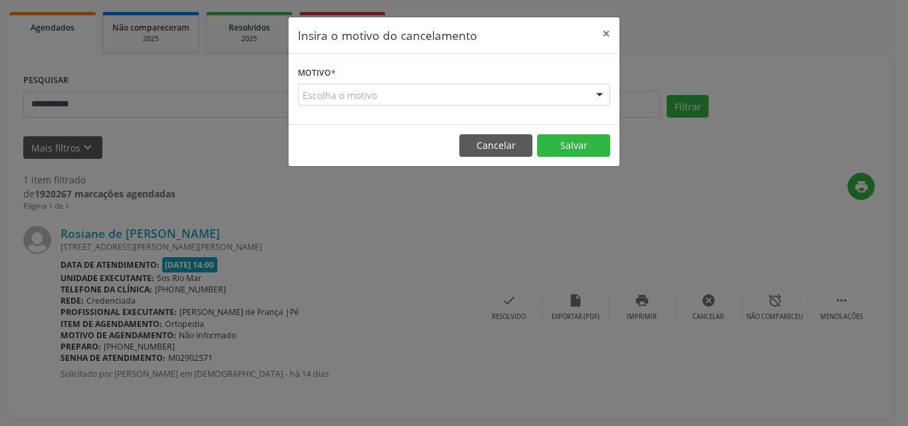
click at [482, 105] on div "Escolha o motivo" at bounding box center [454, 95] width 313 height 23
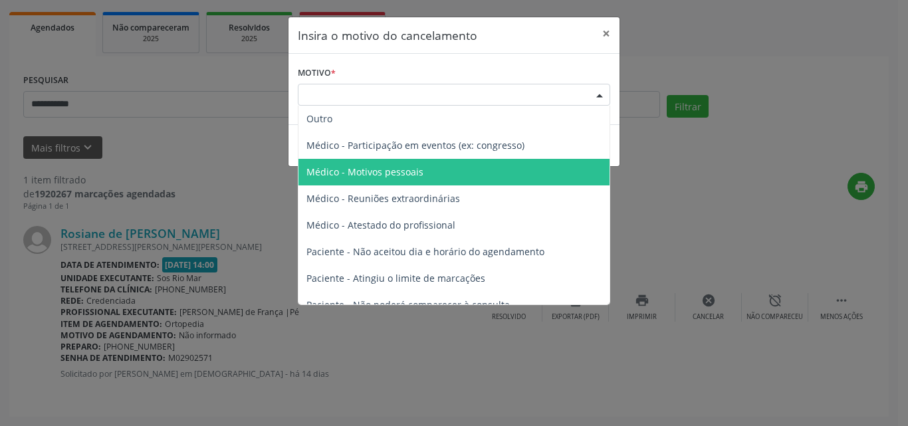
drag, startPoint x: 437, startPoint y: 166, endPoint x: 471, endPoint y: 144, distance: 40.4
click at [437, 166] on span "Médico - Motivos pessoais" at bounding box center [454, 172] width 311 height 27
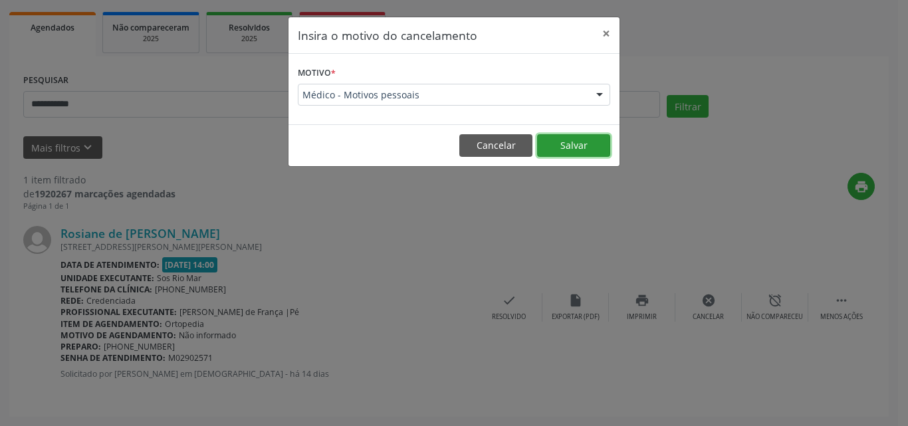
click at [561, 141] on button "Salvar" at bounding box center [573, 145] width 73 height 23
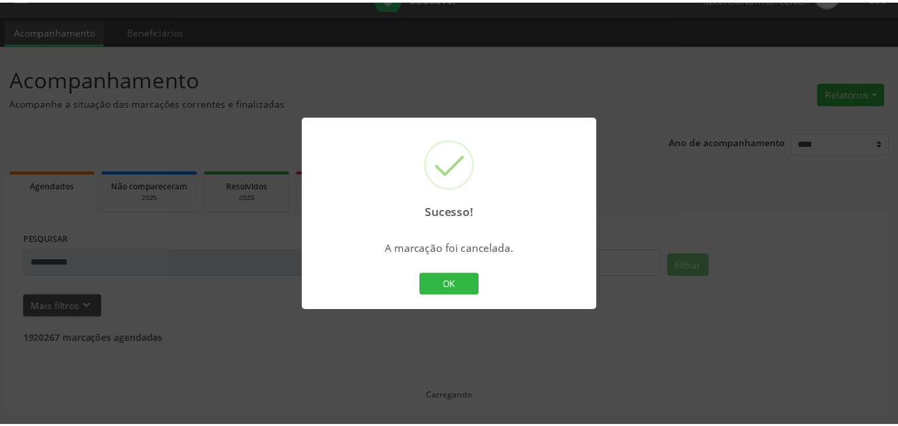
scroll to position [28, 0]
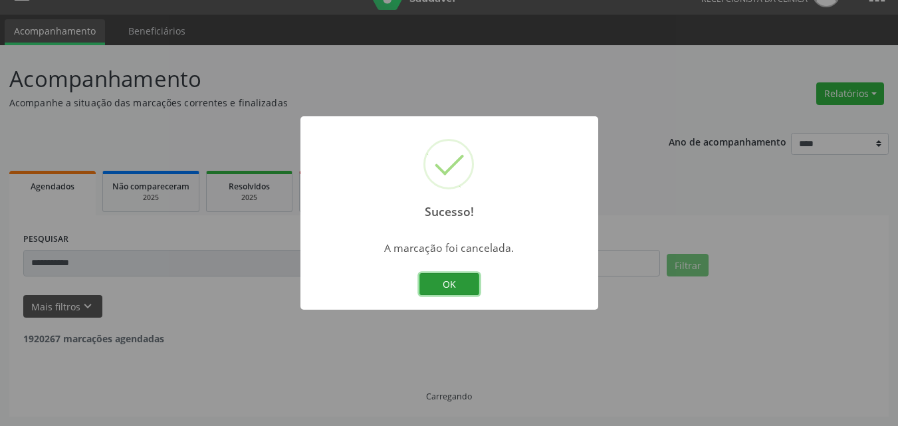
drag, startPoint x: 444, startPoint y: 283, endPoint x: 279, endPoint y: 267, distance: 165.6
click at [444, 283] on button "OK" at bounding box center [450, 284] width 60 height 23
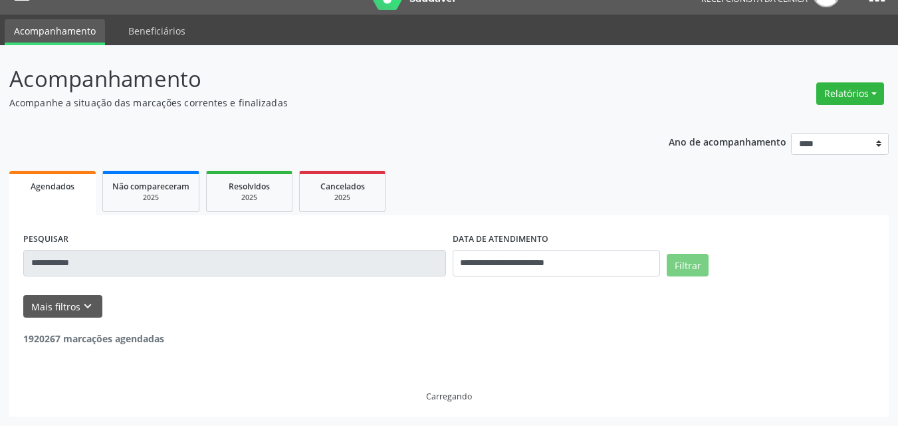
scroll to position [0, 0]
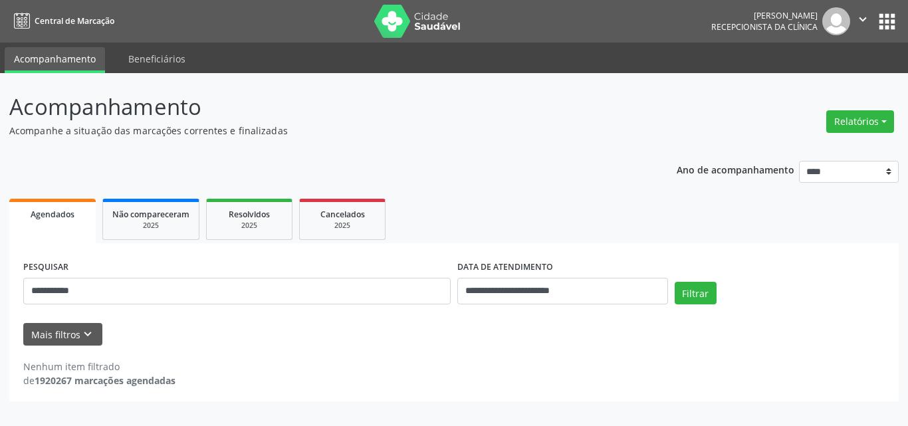
drag, startPoint x: 142, startPoint y: 259, endPoint x: 0, endPoint y: 262, distance: 142.3
click at [0, 262] on div "**********" at bounding box center [454, 249] width 908 height 353
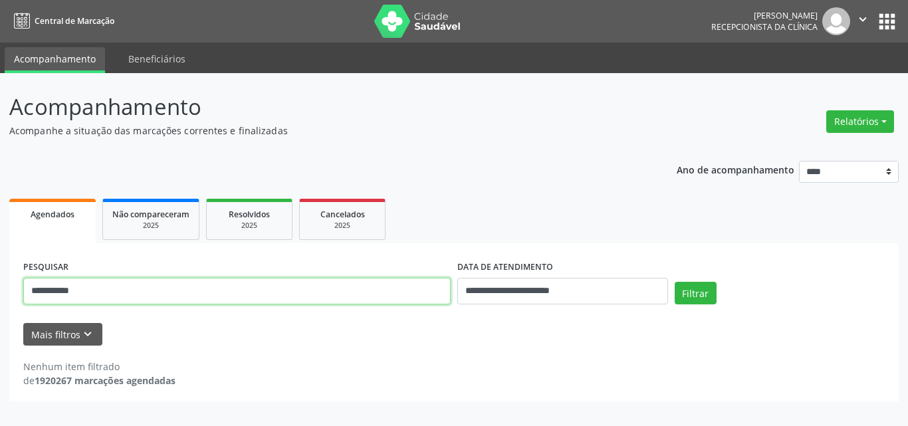
click at [98, 299] on input "**********" at bounding box center [237, 291] width 428 height 27
click at [97, 299] on input "**********" at bounding box center [237, 291] width 428 height 27
type input "*********"
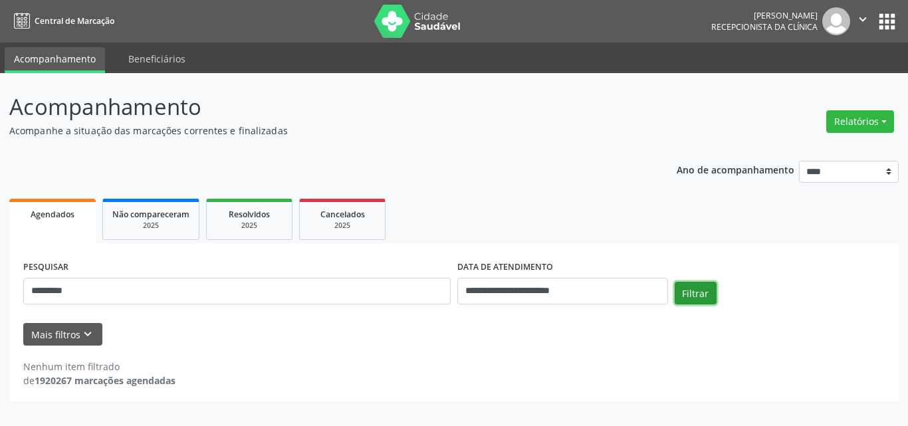
click at [703, 291] on button "Filtrar" at bounding box center [696, 293] width 42 height 23
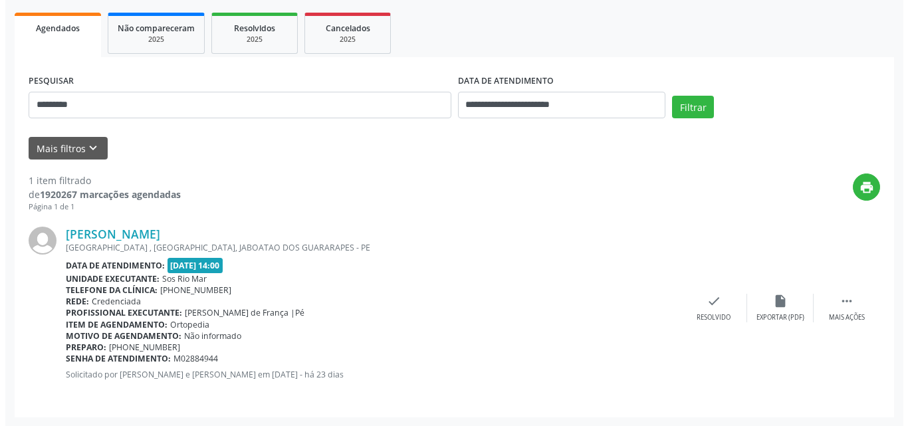
scroll to position [187, 0]
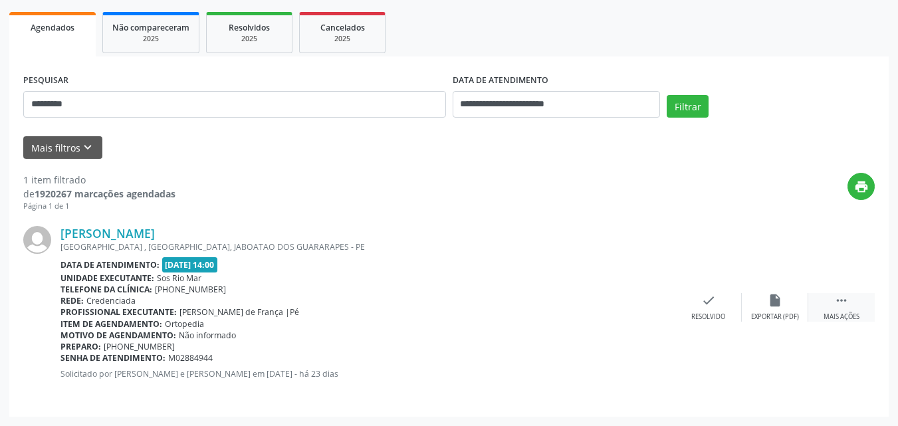
click at [831, 311] on div " Mais ações" at bounding box center [842, 307] width 67 height 29
click at [705, 306] on icon "cancel" at bounding box center [709, 300] width 15 height 15
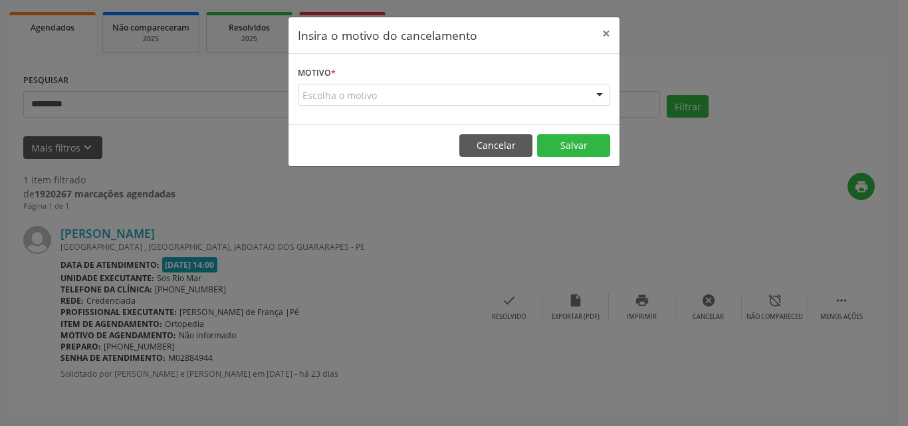
click at [478, 98] on div "Escolha o motivo" at bounding box center [454, 95] width 313 height 23
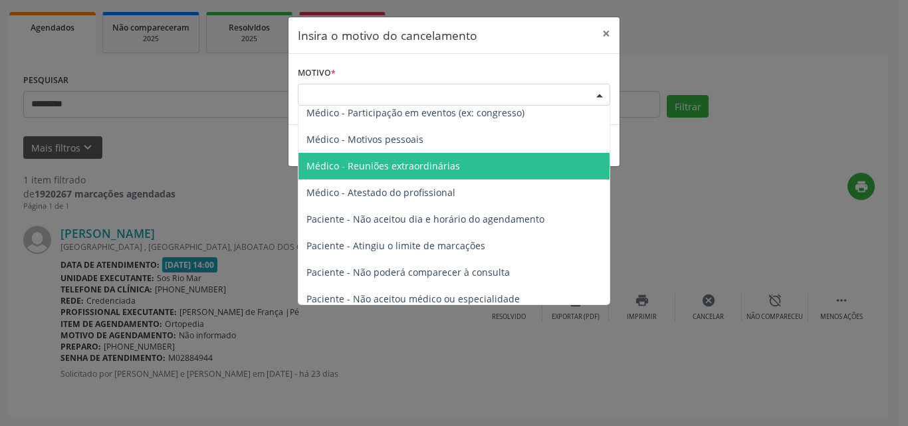
scroll to position [1, 0]
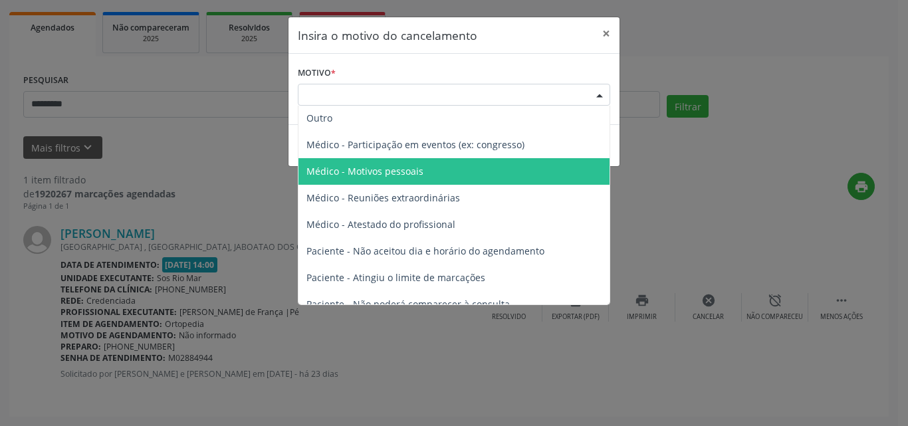
click at [448, 173] on span "Médico - Motivos pessoais" at bounding box center [454, 171] width 311 height 27
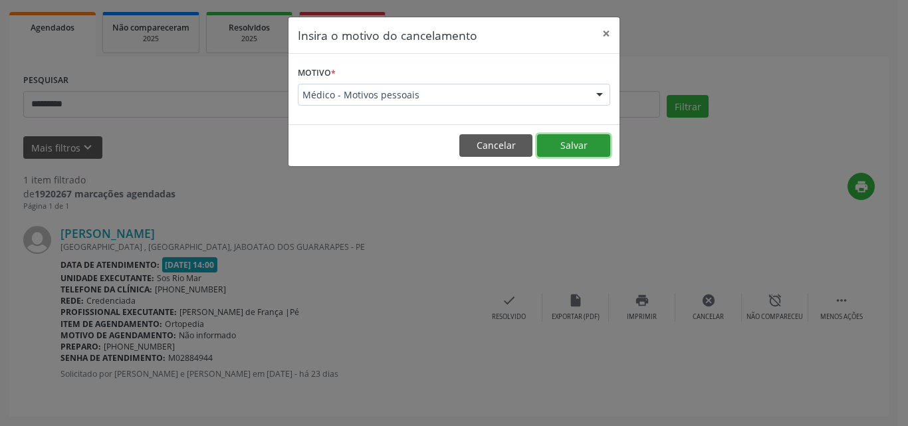
click at [570, 137] on button "Salvar" at bounding box center [573, 145] width 73 height 23
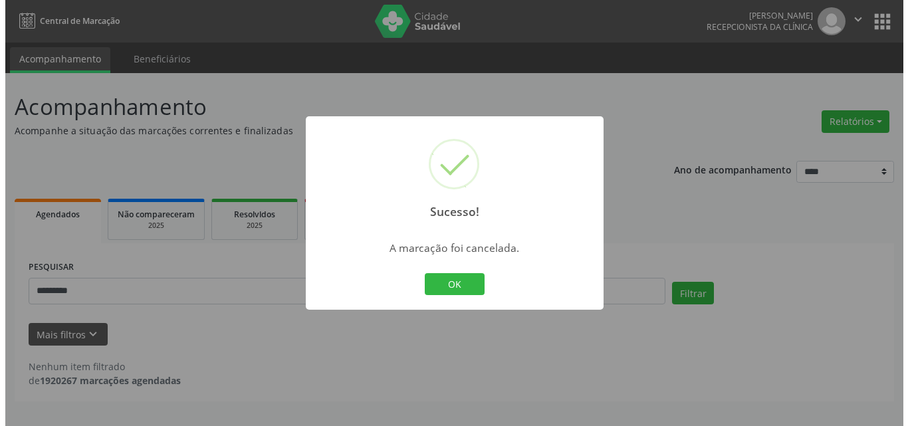
scroll to position [0, 0]
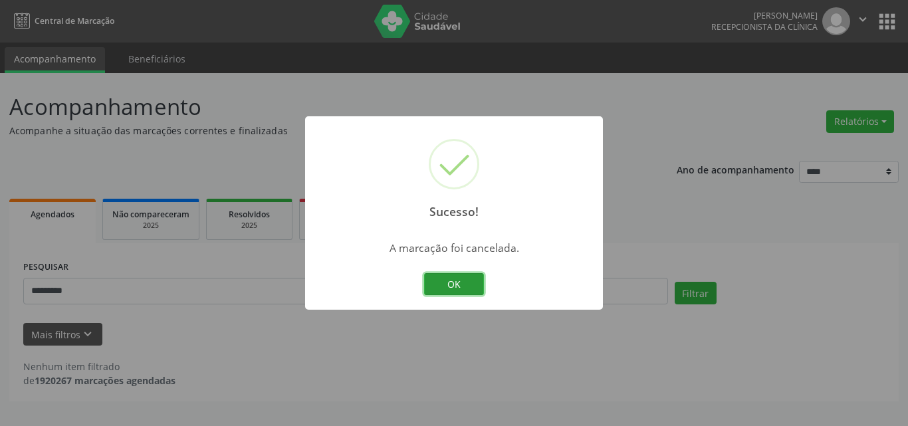
drag, startPoint x: 444, startPoint y: 285, endPoint x: 547, endPoint y: 25, distance: 279.7
click at [445, 285] on button "OK" at bounding box center [454, 284] width 60 height 23
